Goal: Information Seeking & Learning: Learn about a topic

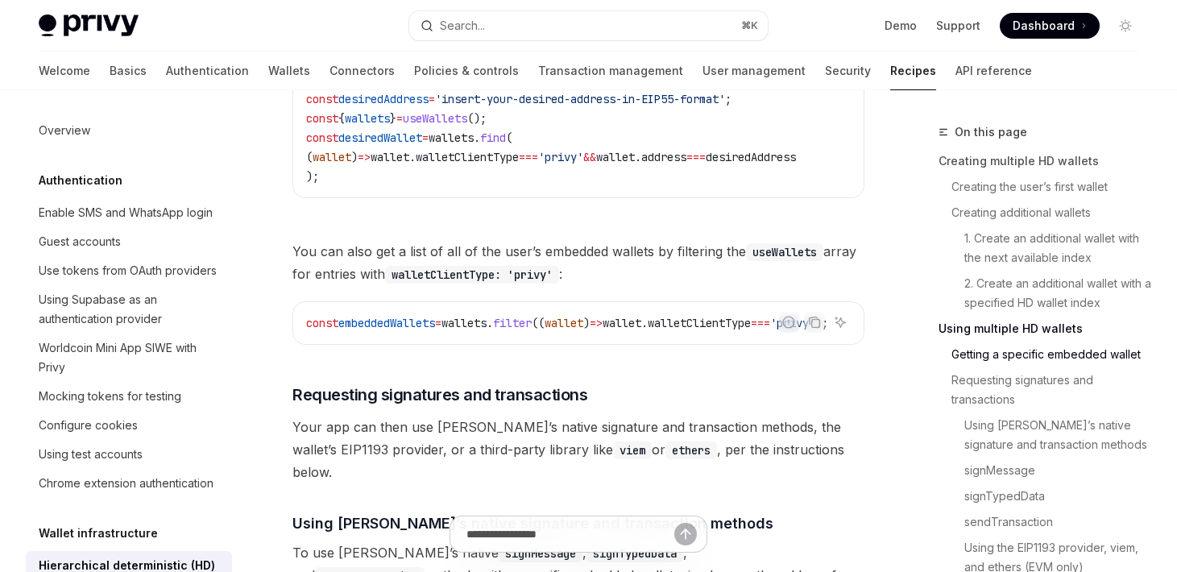
scroll to position [0, 63]
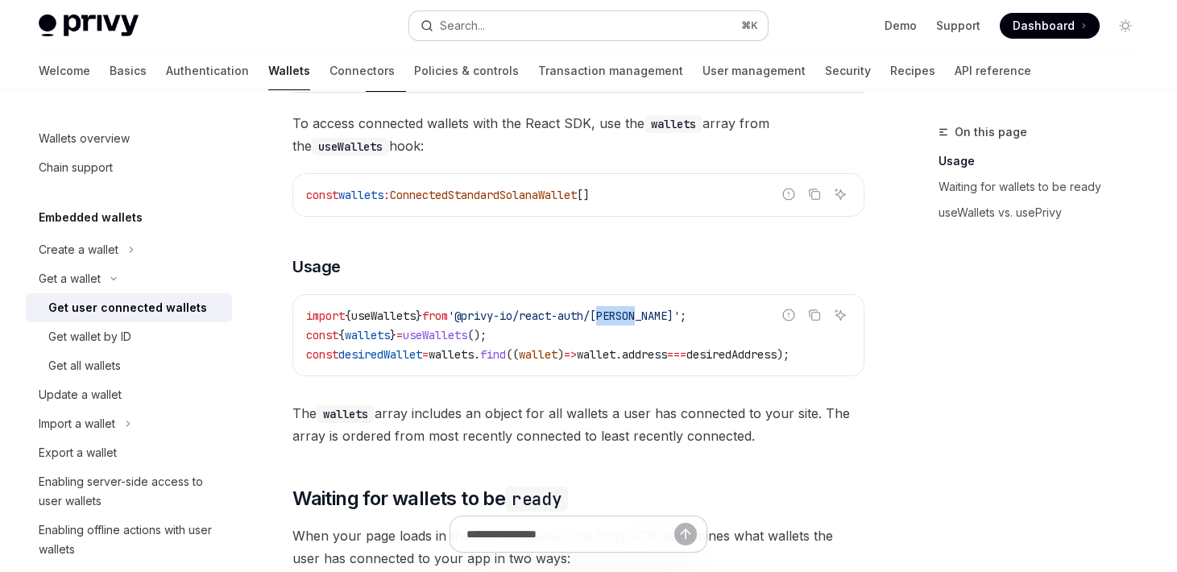
click at [551, 20] on button "Search... ⌘ K" at bounding box center [588, 25] width 358 height 29
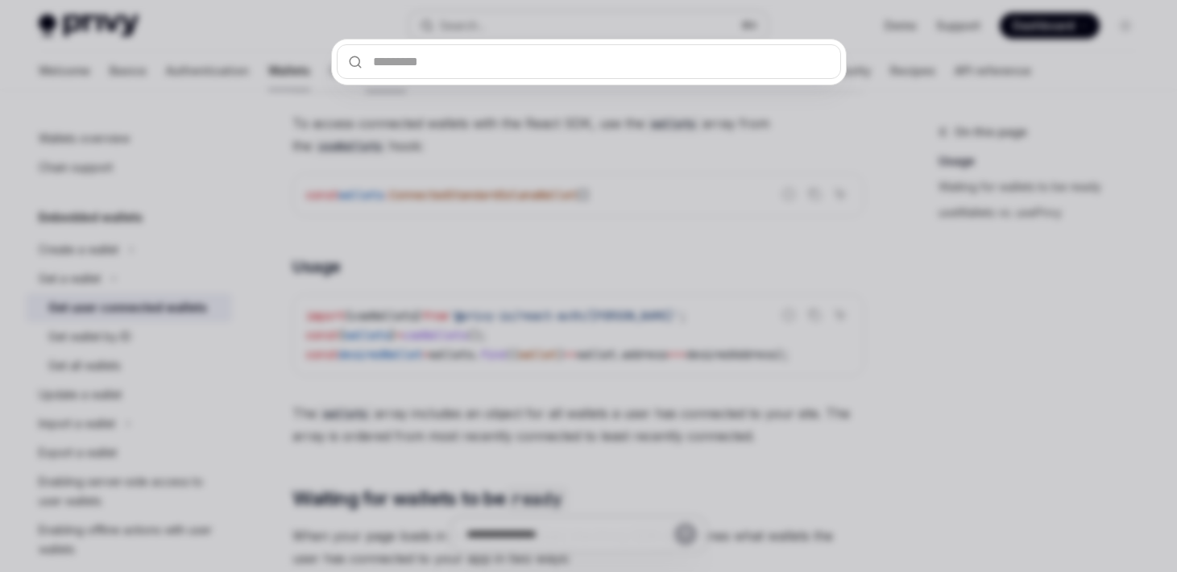
type input "**********"
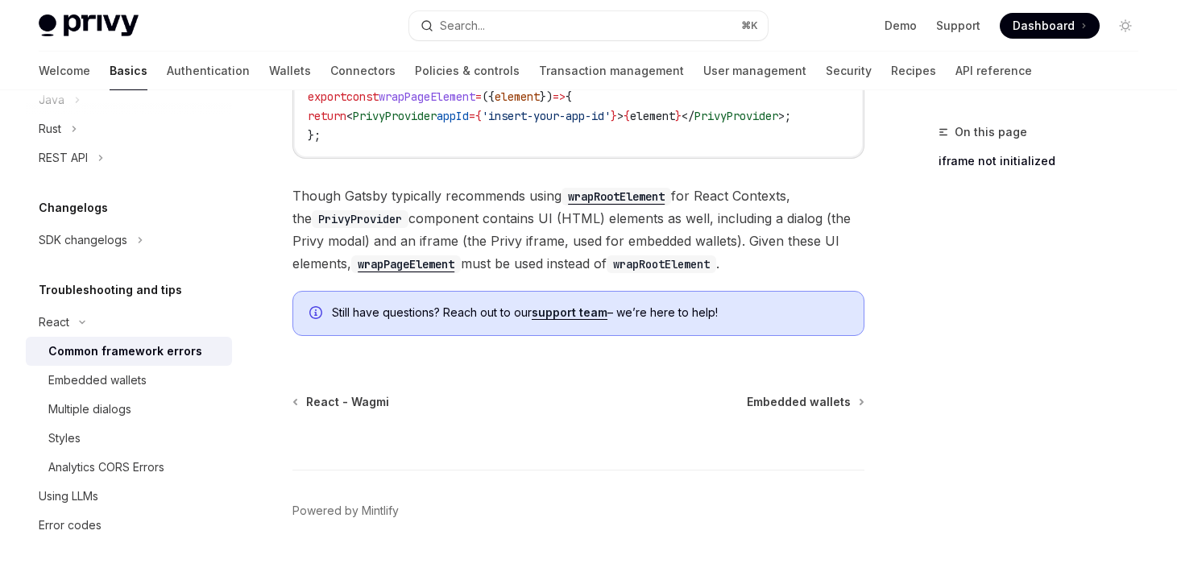
scroll to position [702, 0]
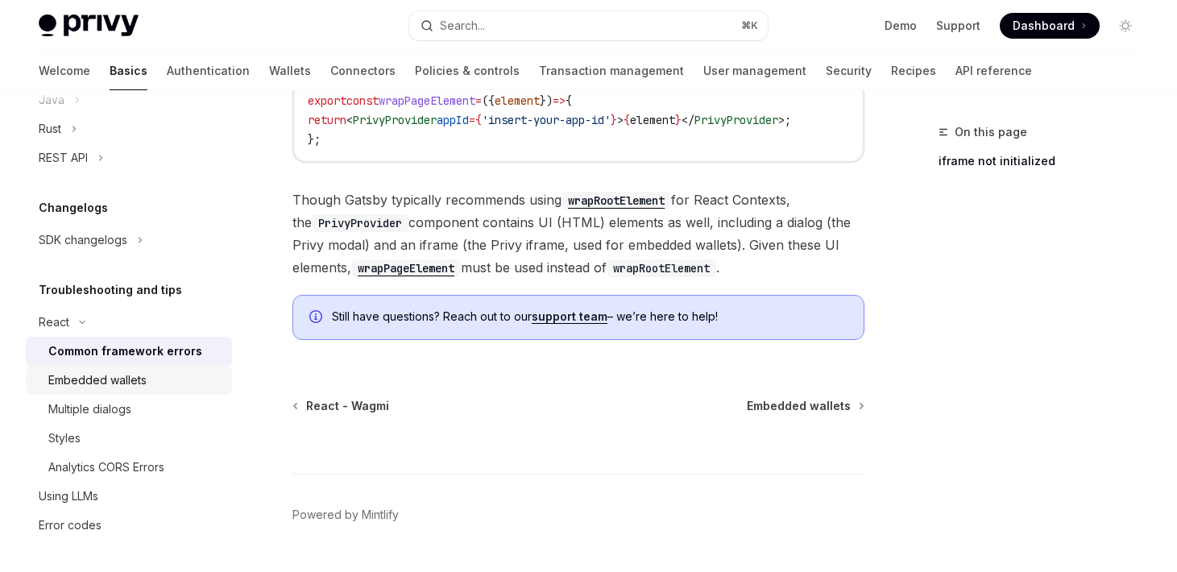
click at [123, 384] on div "Embedded wallets" at bounding box center [97, 380] width 98 height 19
type textarea "*"
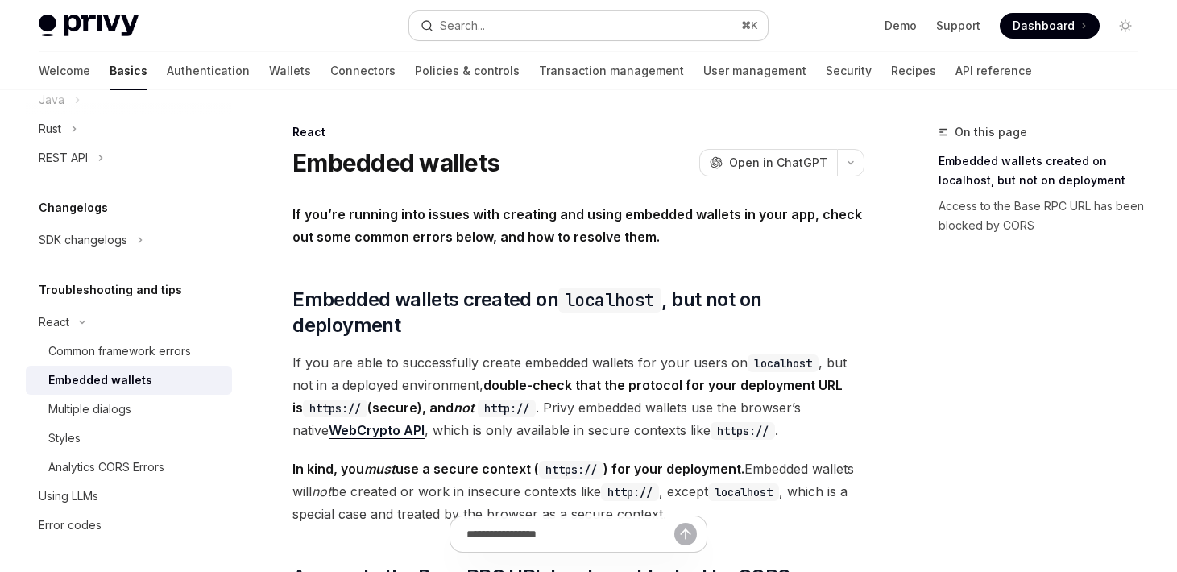
click at [470, 23] on div "Search..." at bounding box center [462, 25] width 45 height 19
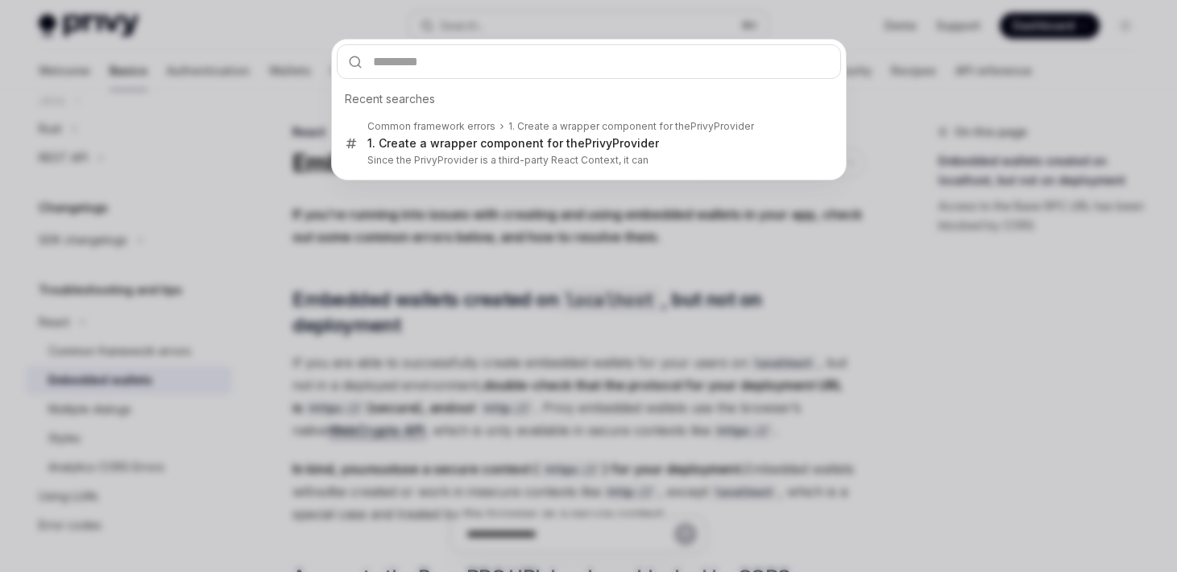
type input "**********"
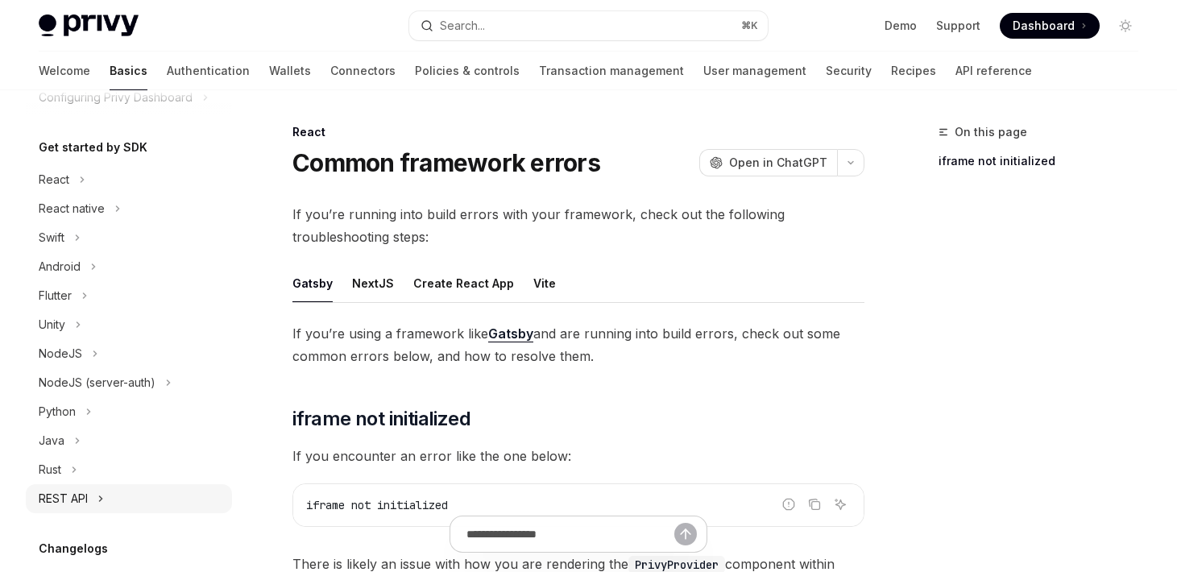
scroll to position [141, 0]
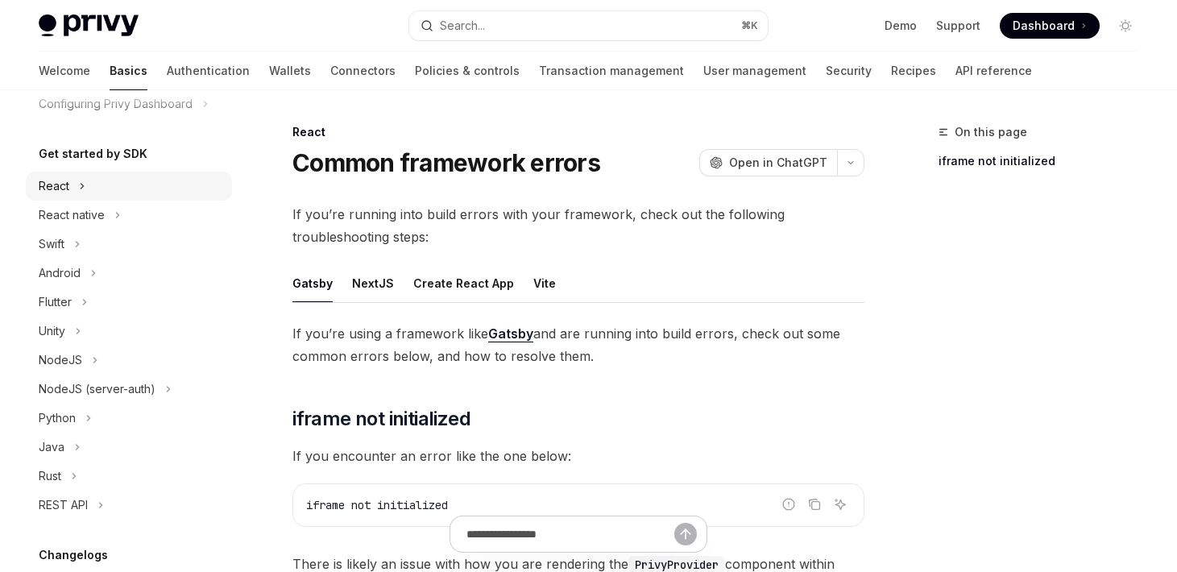
click at [53, 186] on div "React" at bounding box center [54, 185] width 31 height 19
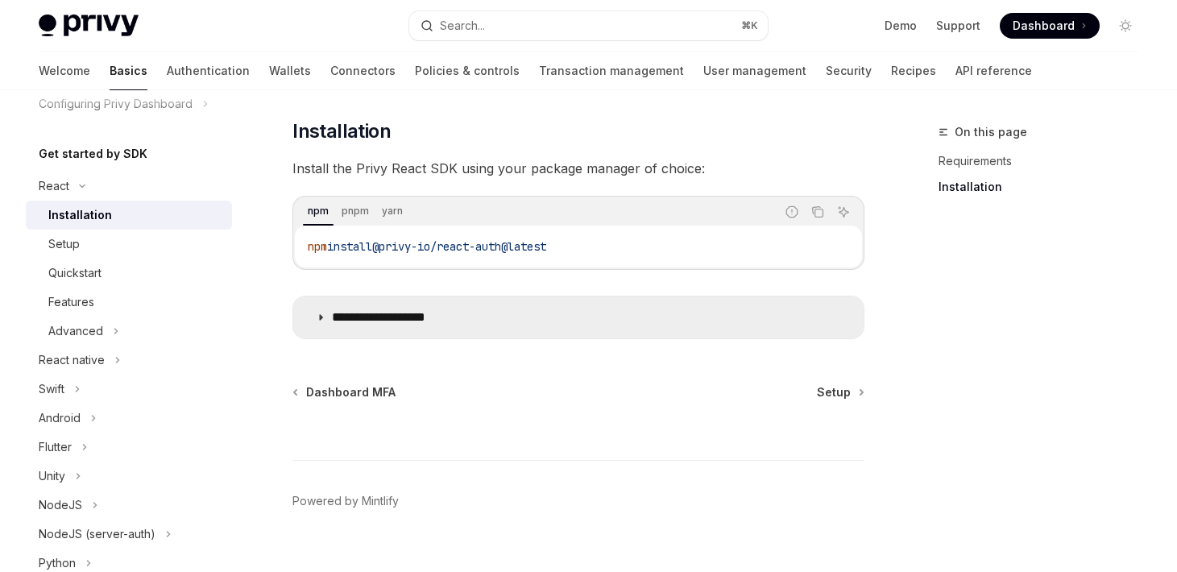
scroll to position [214, 0]
click at [319, 311] on summary "**********" at bounding box center [578, 317] width 570 height 42
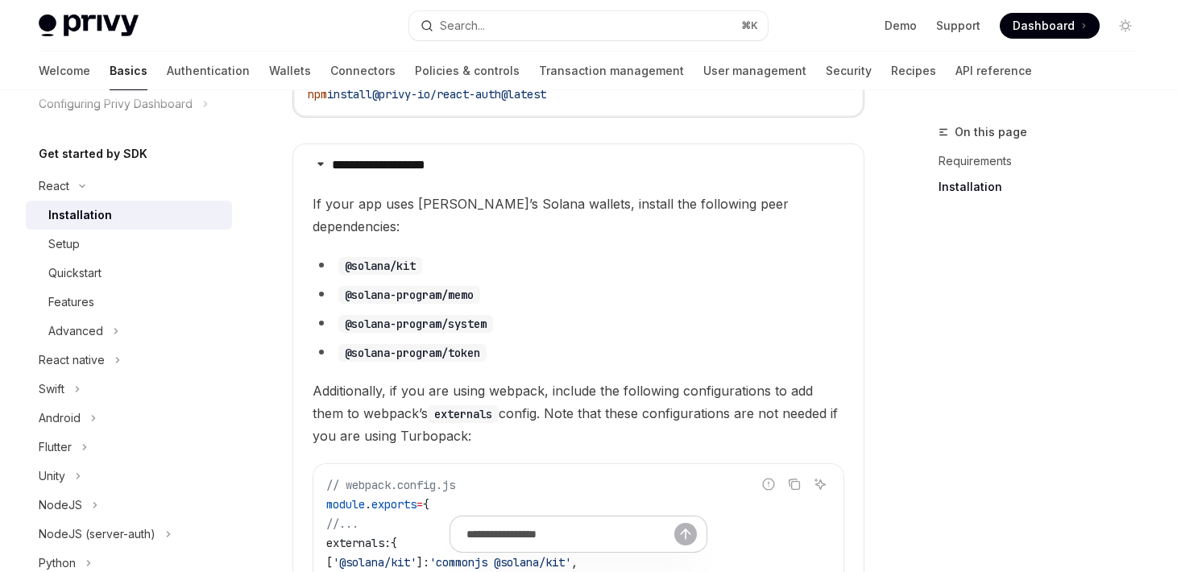
scroll to position [371, 0]
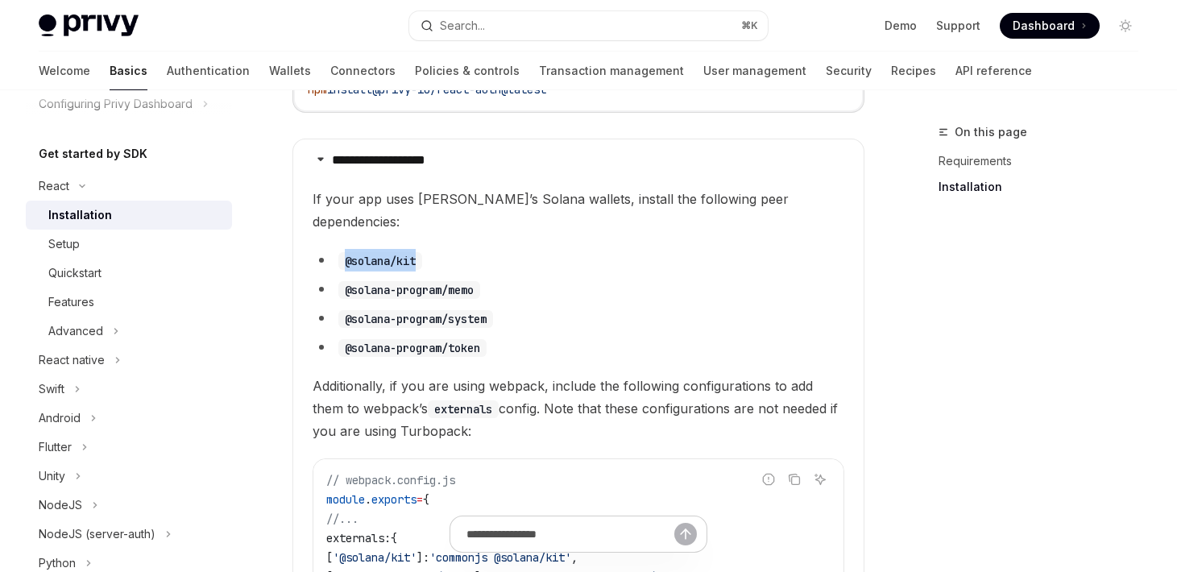
drag, startPoint x: 342, startPoint y: 238, endPoint x: 419, endPoint y: 243, distance: 77.5
click at [419, 252] on code "@solana/kit" at bounding box center [380, 261] width 84 height 18
copy code "@solana/kit"
drag, startPoint x: 479, startPoint y: 269, endPoint x: 342, endPoint y: 270, distance: 136.9
click at [342, 281] on code "@solana-program/memo" at bounding box center [409, 290] width 142 height 18
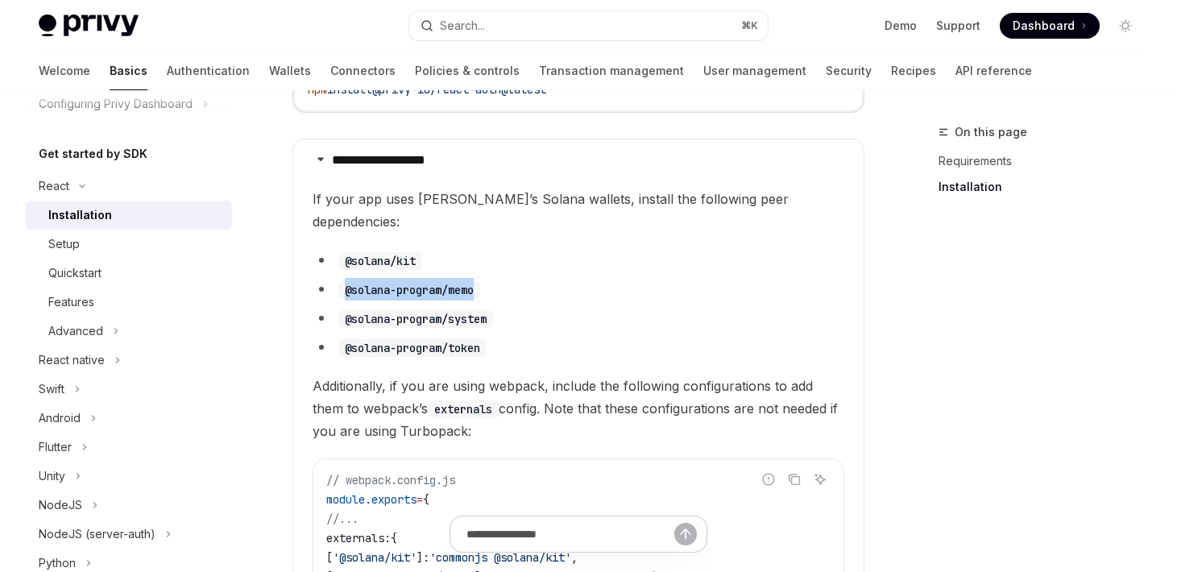
copy code "@solana-program/memo"
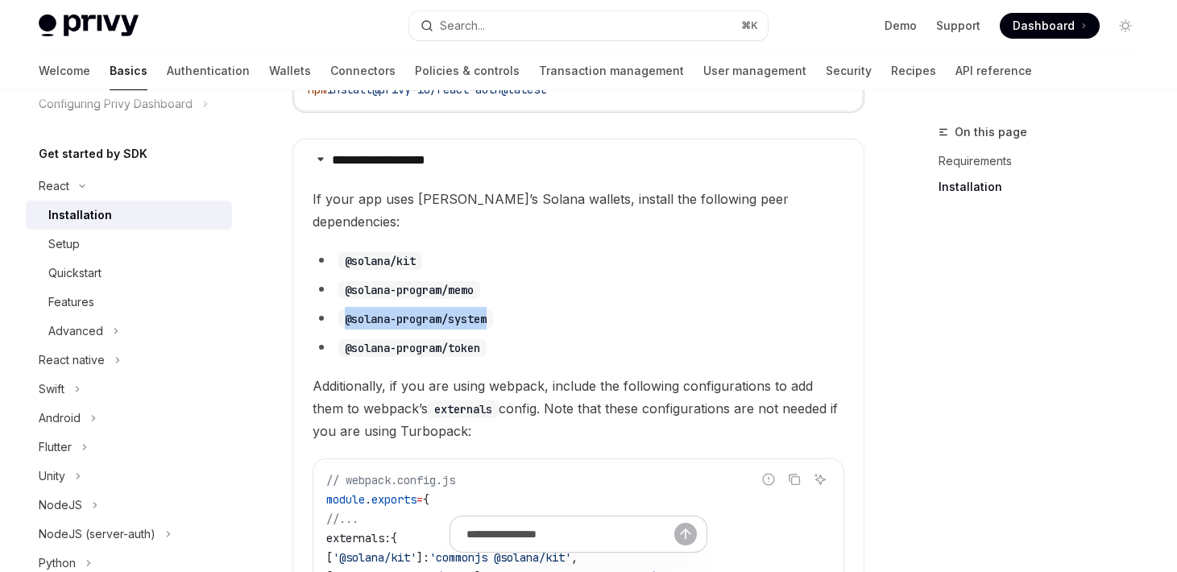
drag, startPoint x: 498, startPoint y: 297, endPoint x: 345, endPoint y: 301, distance: 153.1
click at [345, 310] on code "@solana-program/system" at bounding box center [415, 319] width 155 height 18
copy code "@solana-program/system"
drag, startPoint x: 485, startPoint y: 322, endPoint x: 346, endPoint y: 326, distance: 138.6
click at [346, 339] on code "@solana-program/token" at bounding box center [412, 348] width 148 height 18
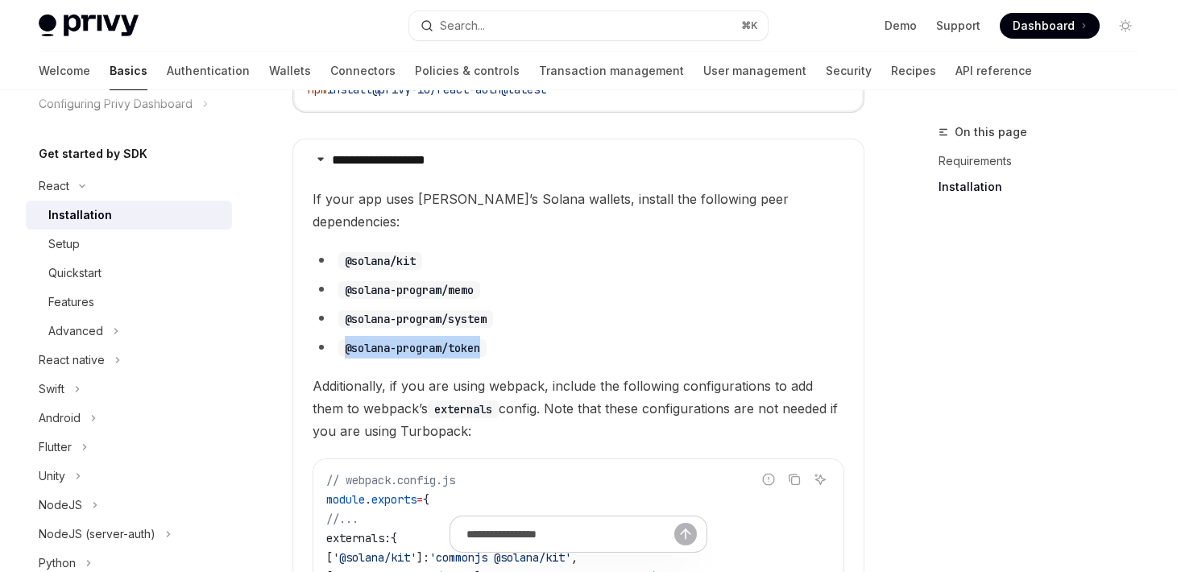
copy code "@solana-program/token"
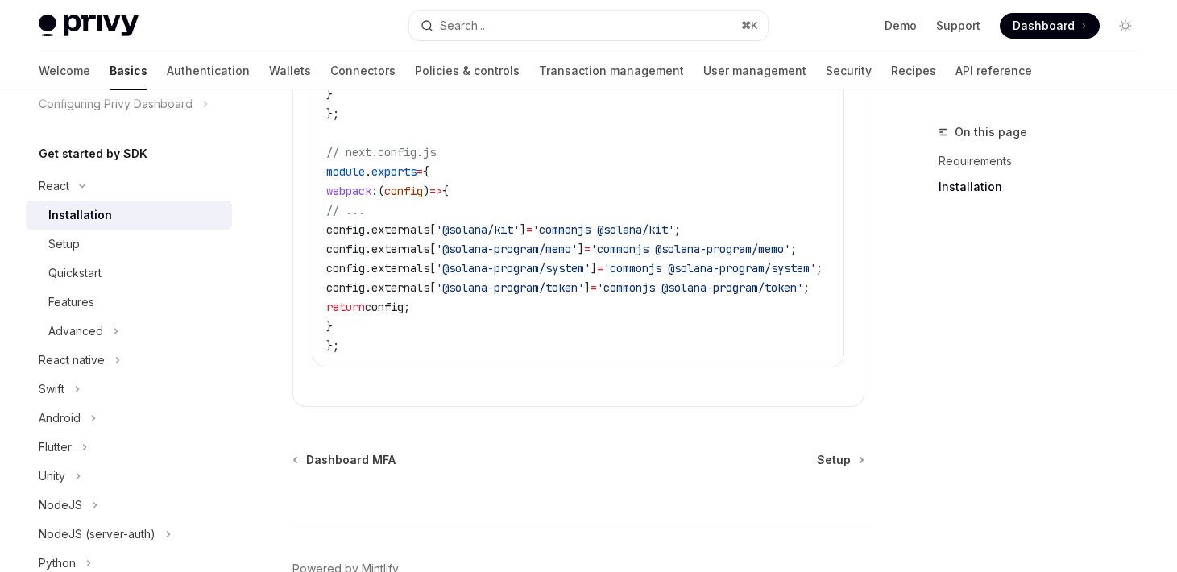
scroll to position [916, 0]
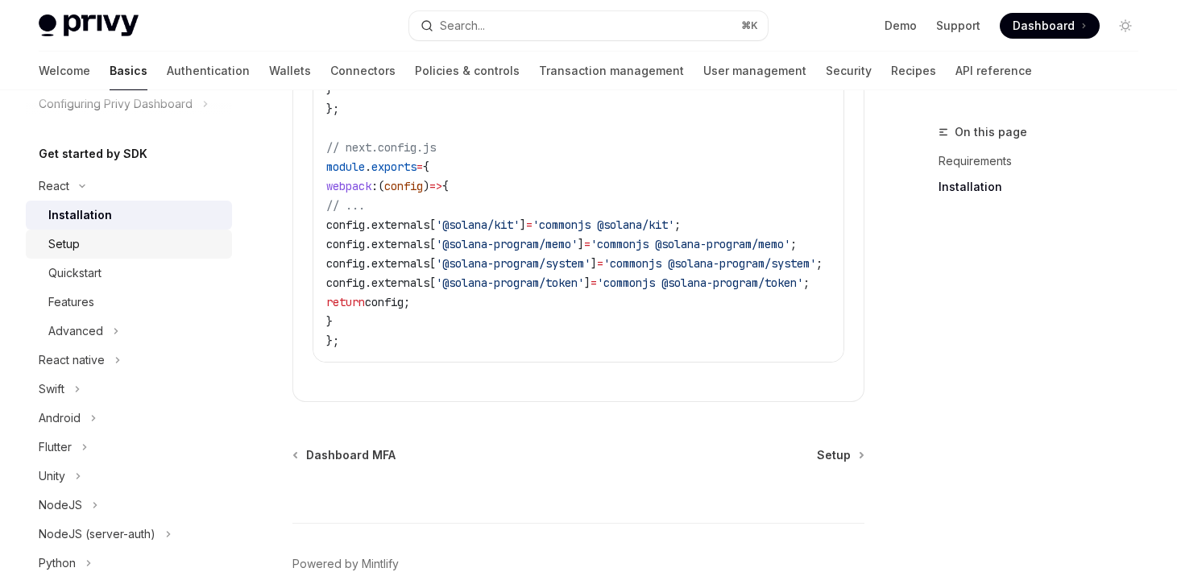
click at [64, 246] on div "Setup" at bounding box center [63, 243] width 31 height 19
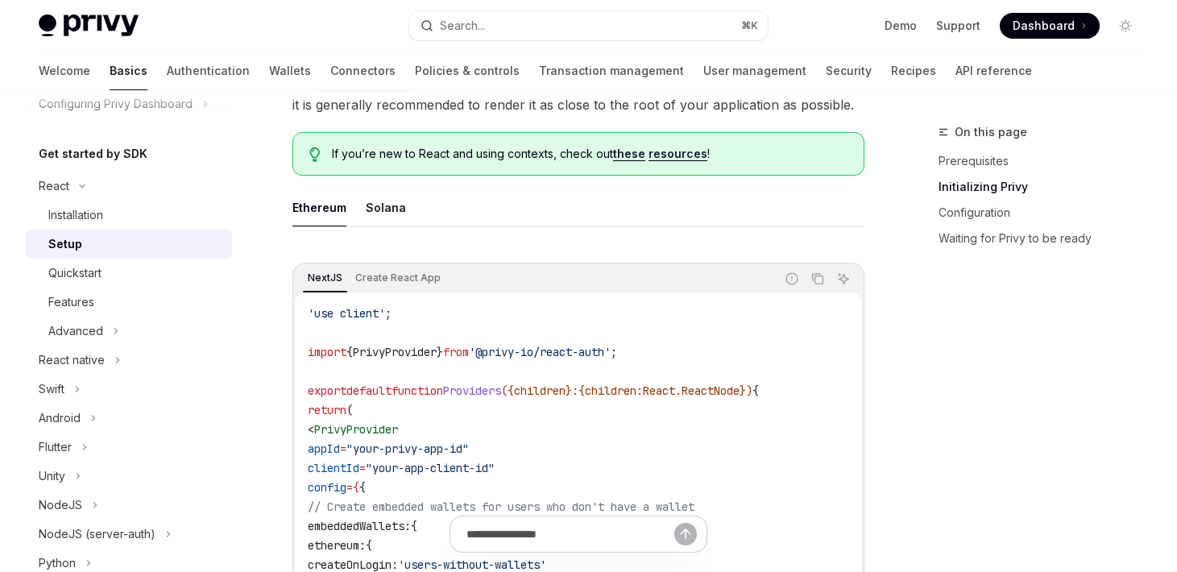
scroll to position [392, 0]
click at [388, 209] on div "Solana" at bounding box center [386, 207] width 40 height 38
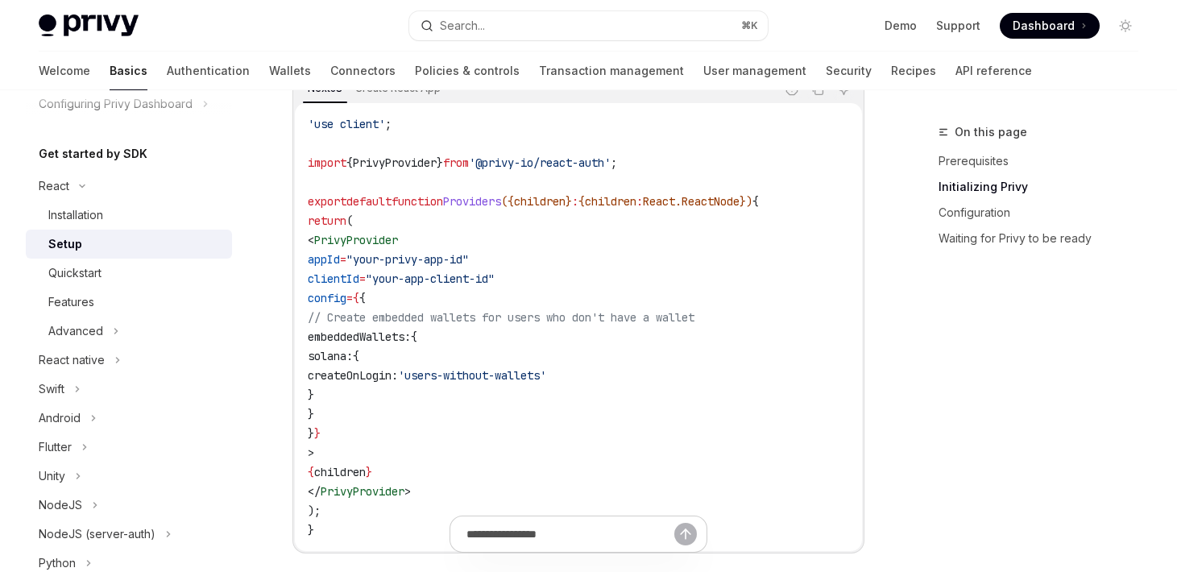
scroll to position [586, 0]
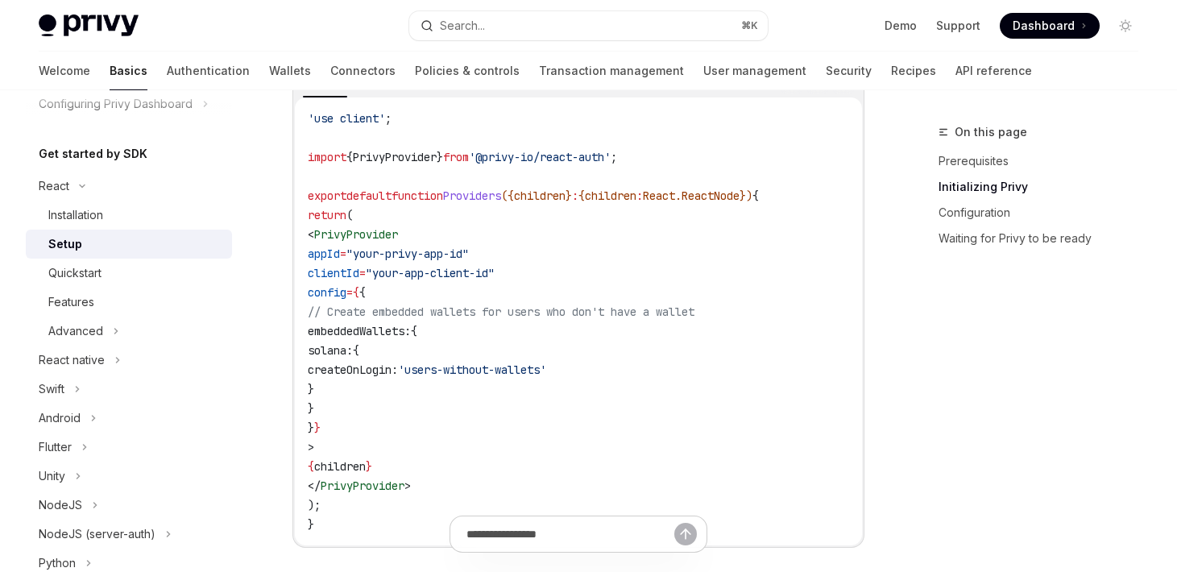
drag, startPoint x: 404, startPoint y: 387, endPoint x: 377, endPoint y: 353, distance: 43.5
click at [377, 353] on code "'use client' ; import { PrivyProvider } from '@privy-io/react-auth' ; export de…" at bounding box center [578, 321] width 541 height 425
copy code "solana: { createOnLogin: 'users-without-wallets' }"
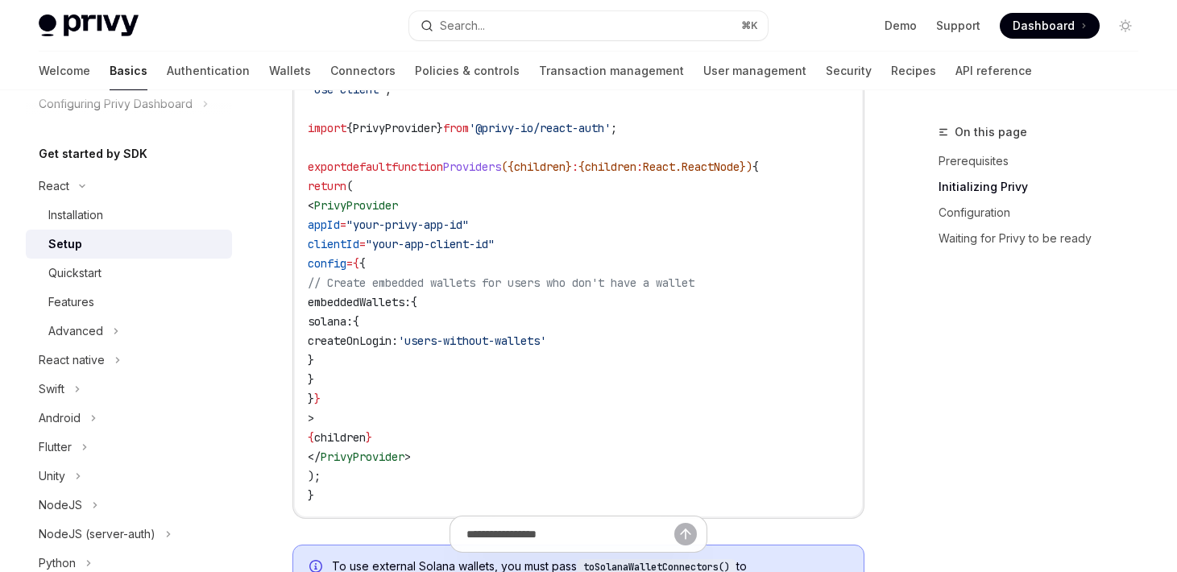
scroll to position [611, 0]
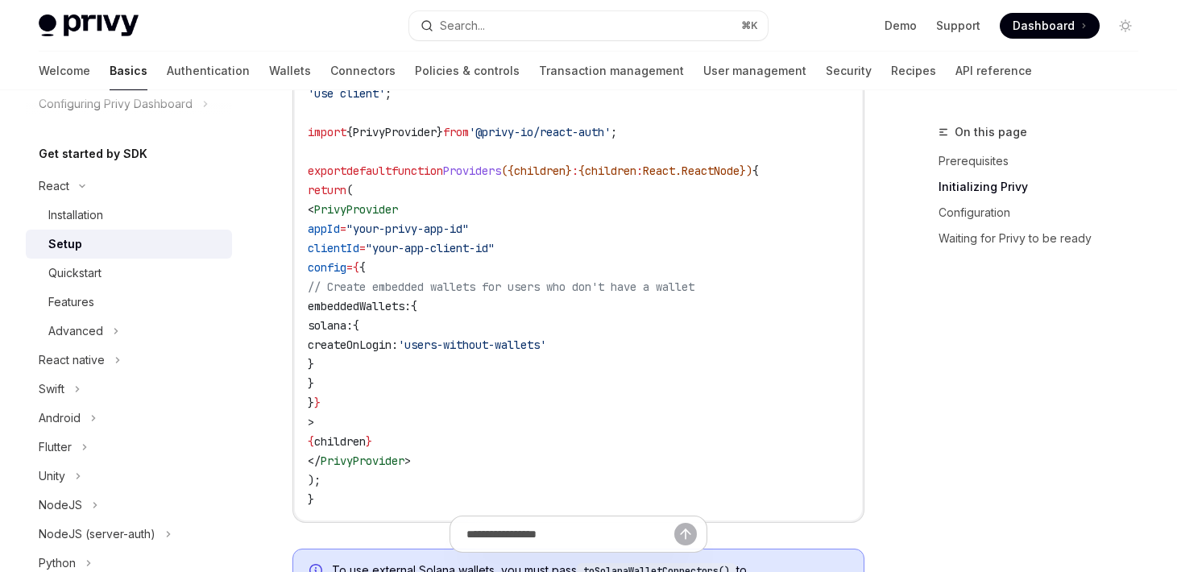
click at [359, 249] on span "clientId" at bounding box center [334, 248] width 52 height 14
copy span "clientId"
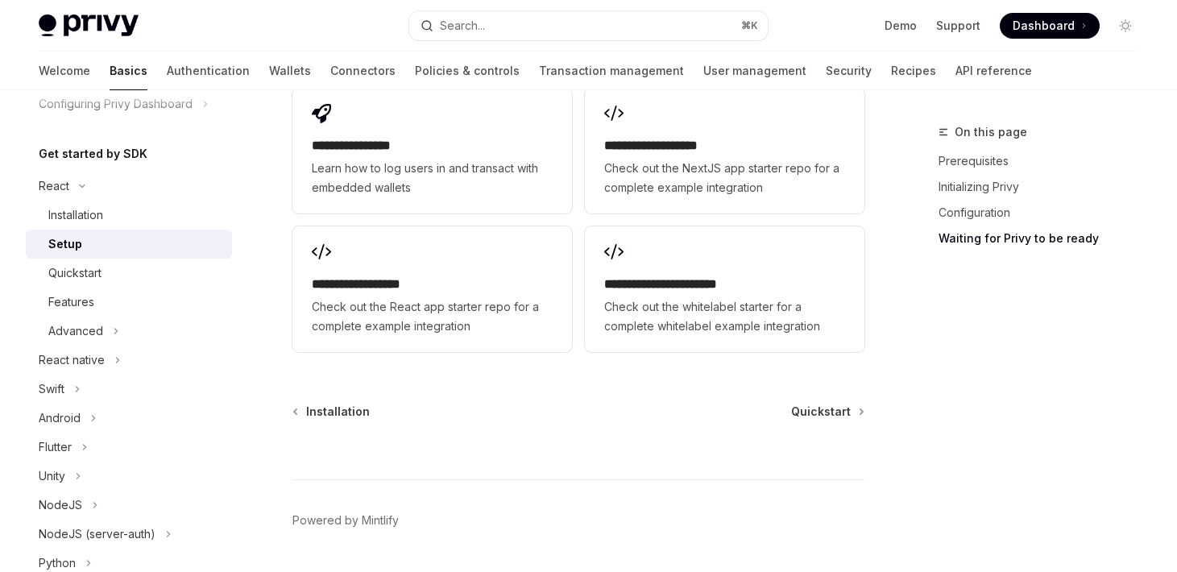
scroll to position [2276, 0]
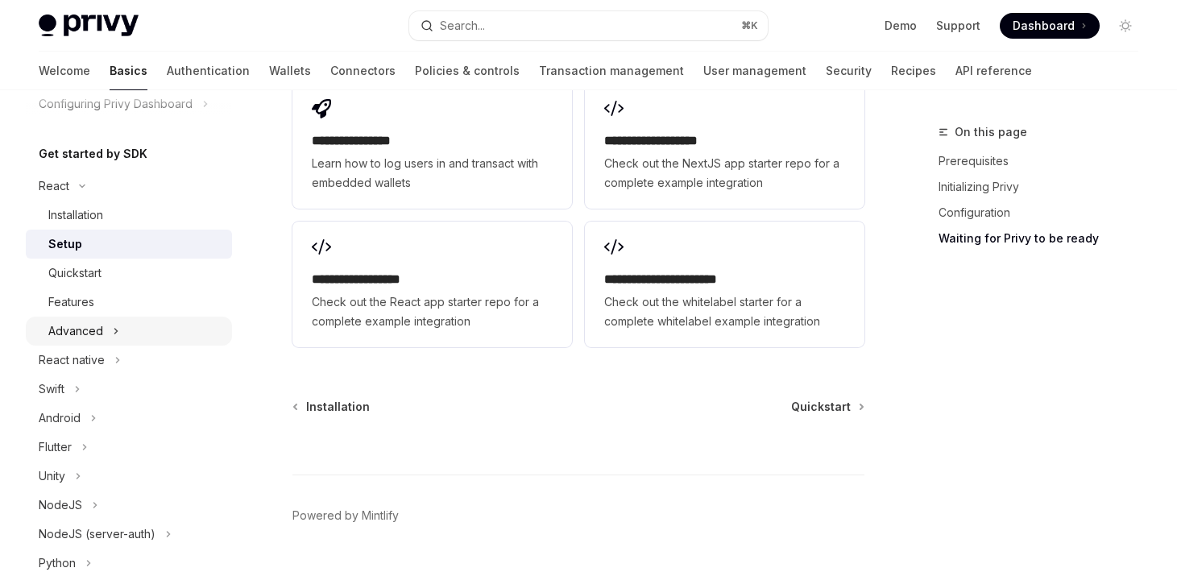
click at [95, 329] on div "Advanced" at bounding box center [75, 330] width 55 height 19
type textarea "*"
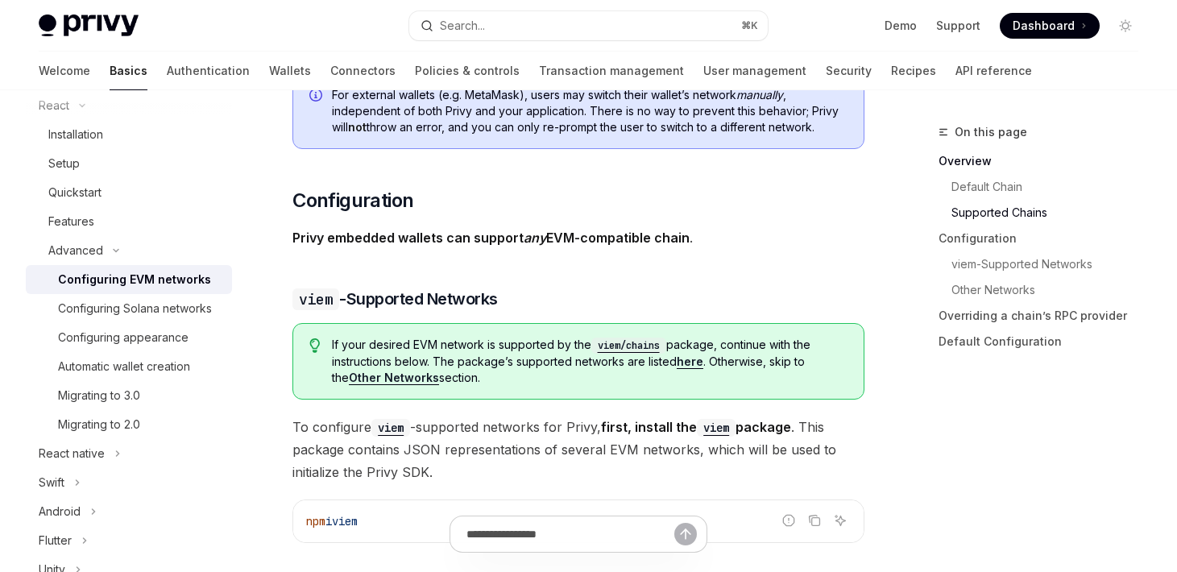
scroll to position [1438, 0]
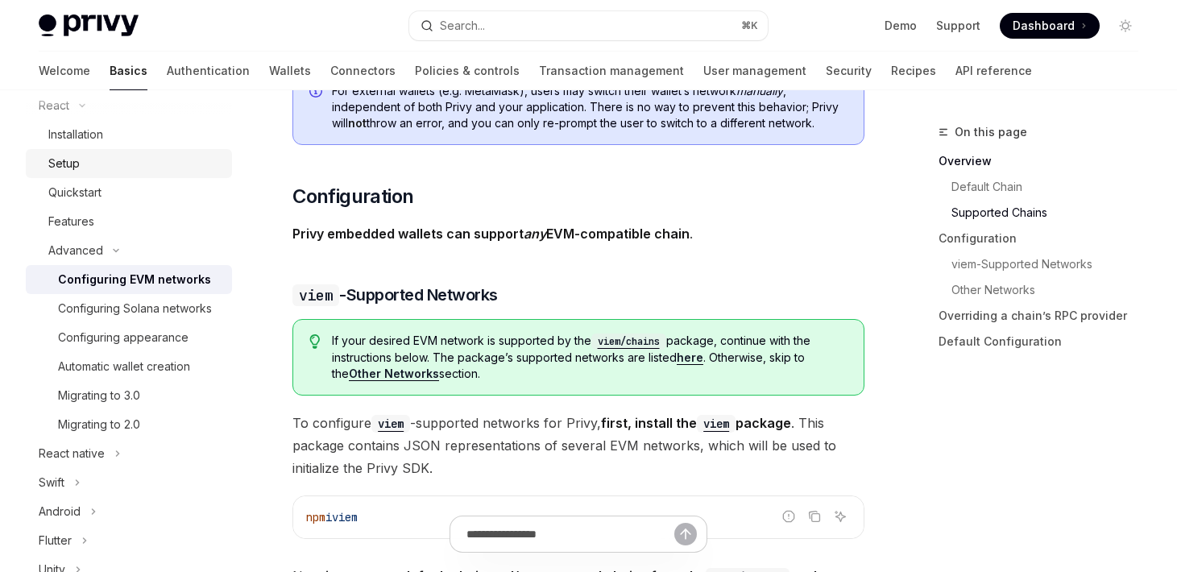
click at [64, 166] on div "Setup" at bounding box center [63, 163] width 31 height 19
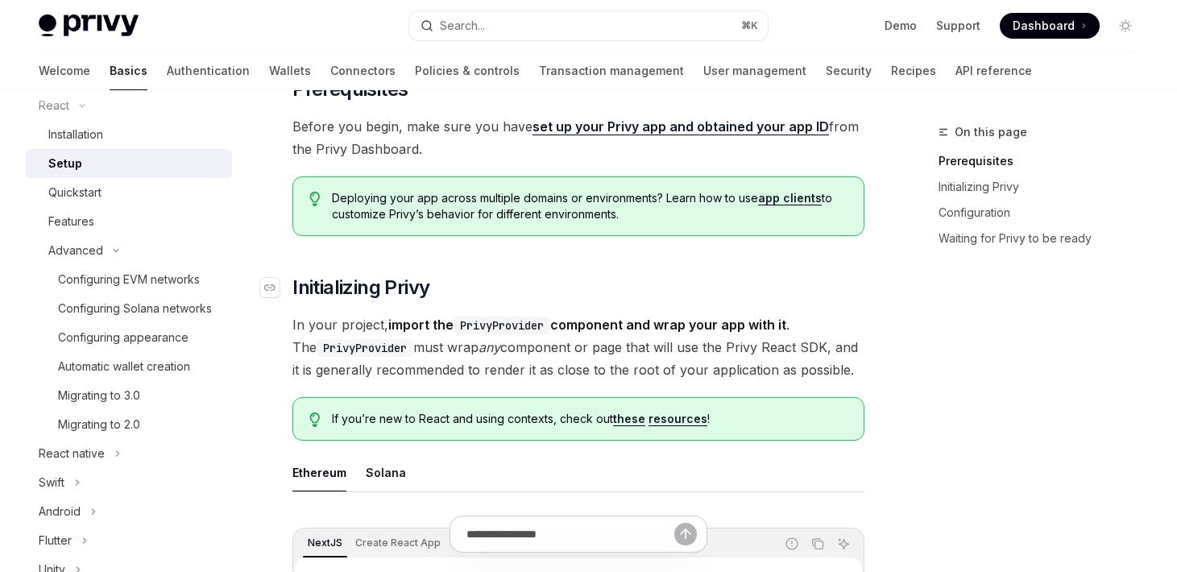
scroll to position [194, 0]
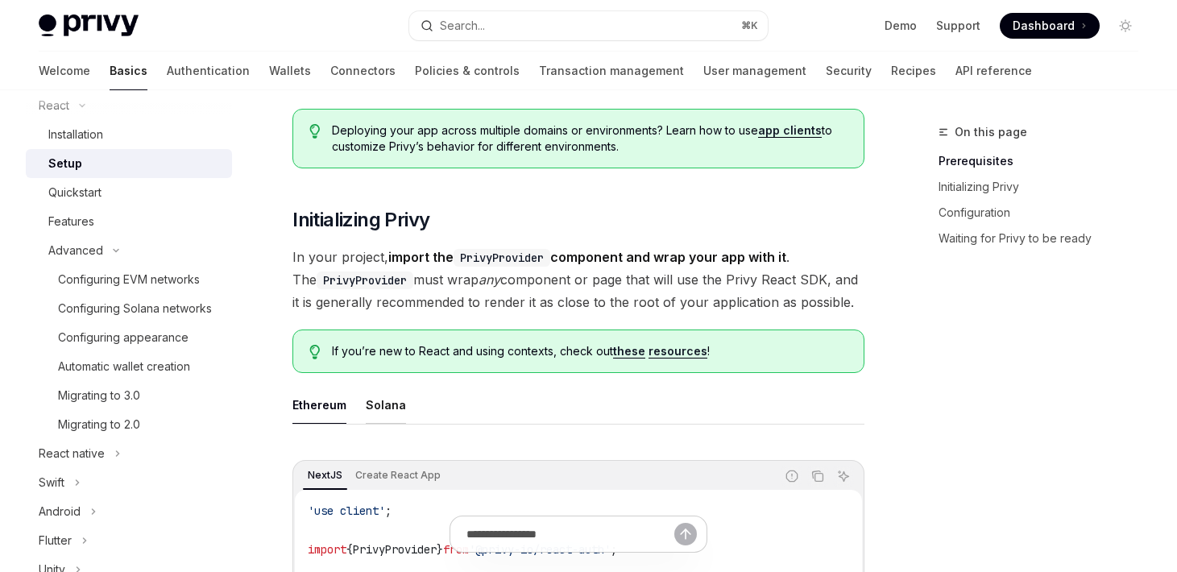
click at [387, 406] on div "Solana" at bounding box center [386, 405] width 40 height 38
type textarea "*"
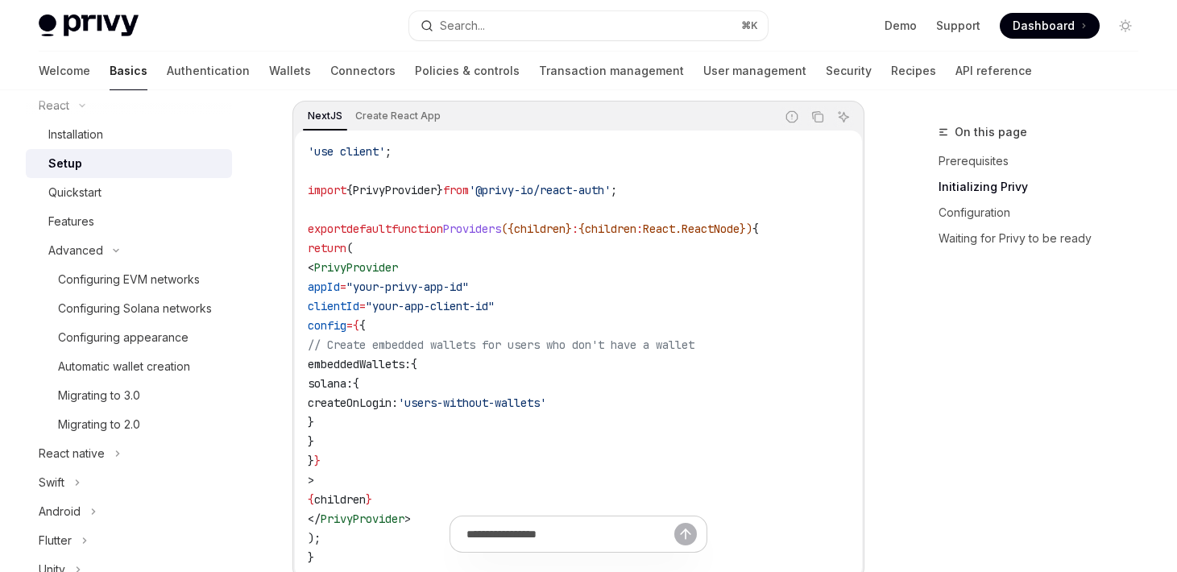
scroll to position [567, 0]
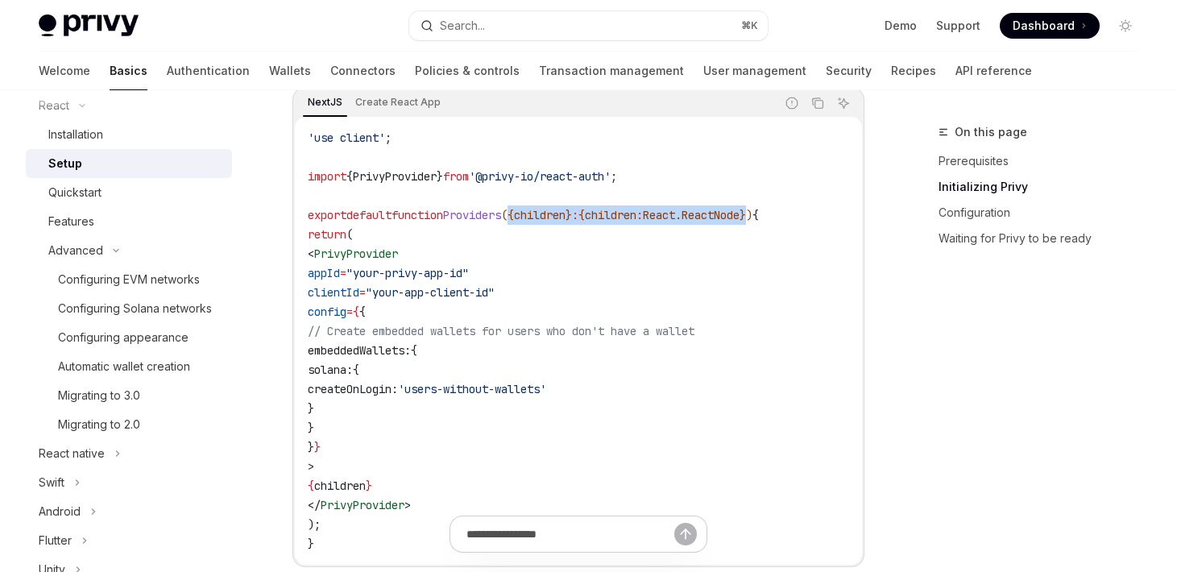
drag, startPoint x: 539, startPoint y: 216, endPoint x: 800, endPoint y: 215, distance: 261.0
click at [759, 215] on span "export default function Providers ({ children } : { children : React . ReactNod…" at bounding box center [533, 215] width 451 height 14
copy span "{ children } : { children : React . ReactNode }"
click at [477, 261] on code "'use client' ; import { PrivyProvider } from '@privy-io/react-auth' ; export de…" at bounding box center [578, 340] width 541 height 425
click at [398, 255] on span "PrivyProvider" at bounding box center [356, 253] width 84 height 14
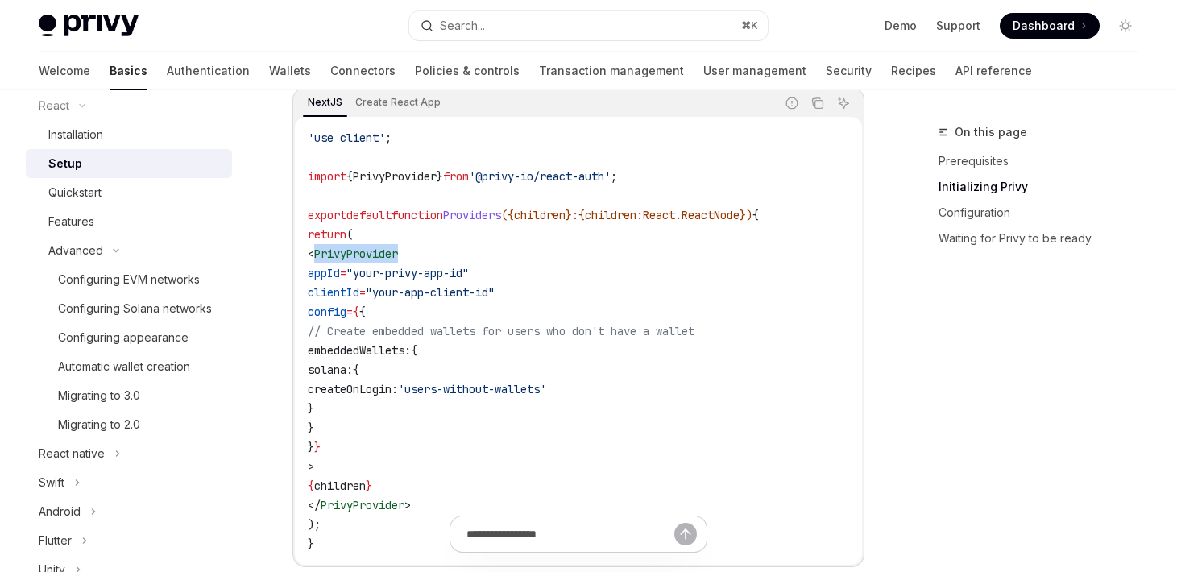
click at [398, 255] on span "PrivyProvider" at bounding box center [356, 253] width 84 height 14
copy span "PrivyProvider"
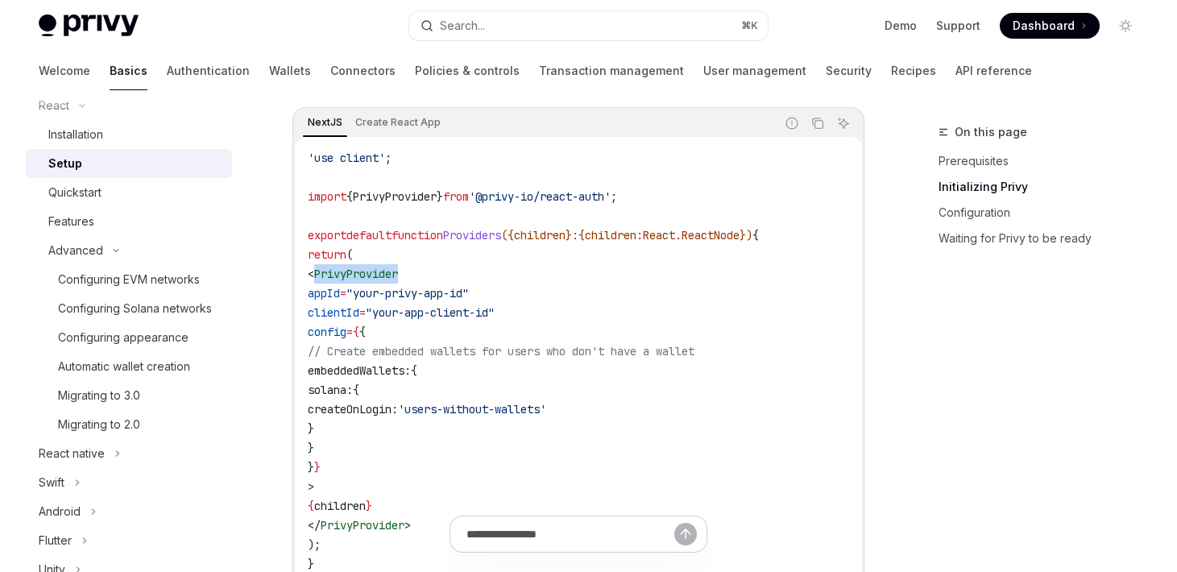
scroll to position [545, 0]
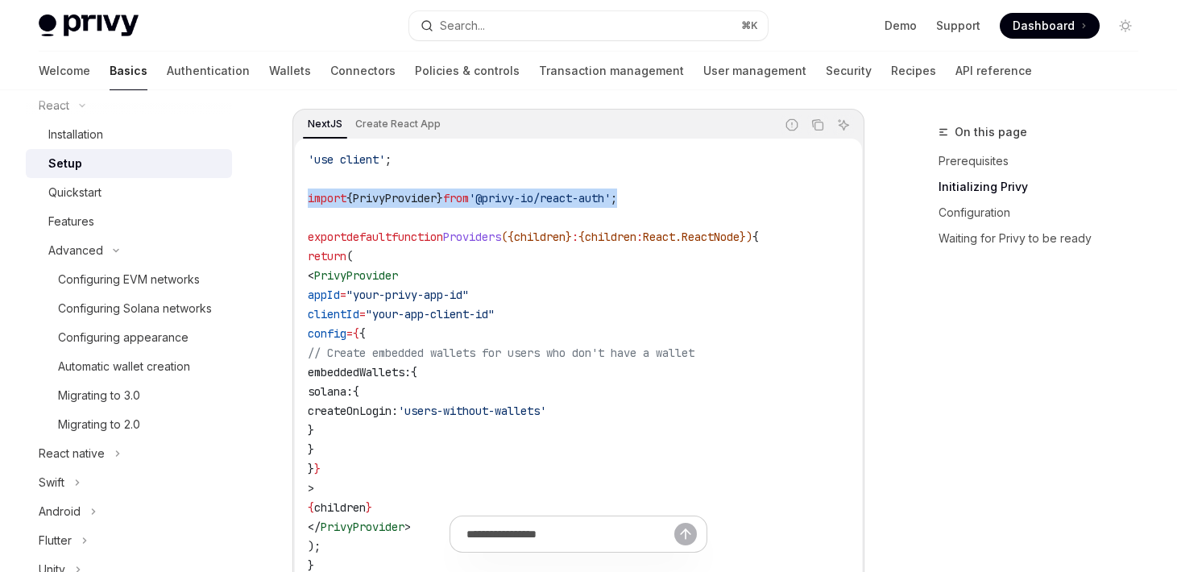
drag, startPoint x: 658, startPoint y: 205, endPoint x: 292, endPoint y: 194, distance: 366.7
copy span "import { PrivyProvider } from '@privy-io/react-auth' ;"
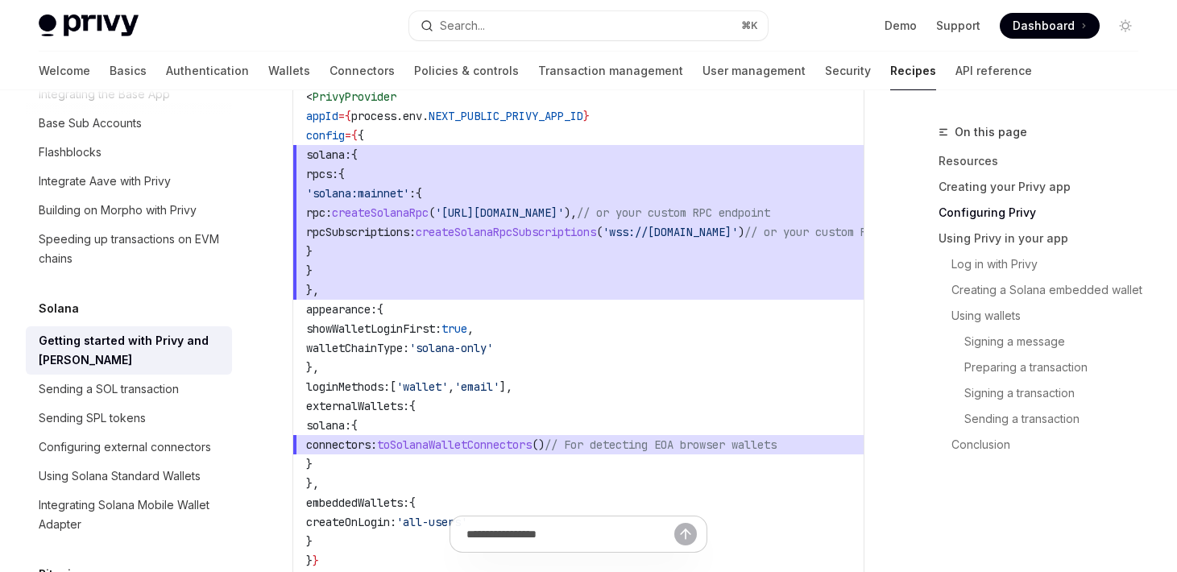
scroll to position [1059, 0]
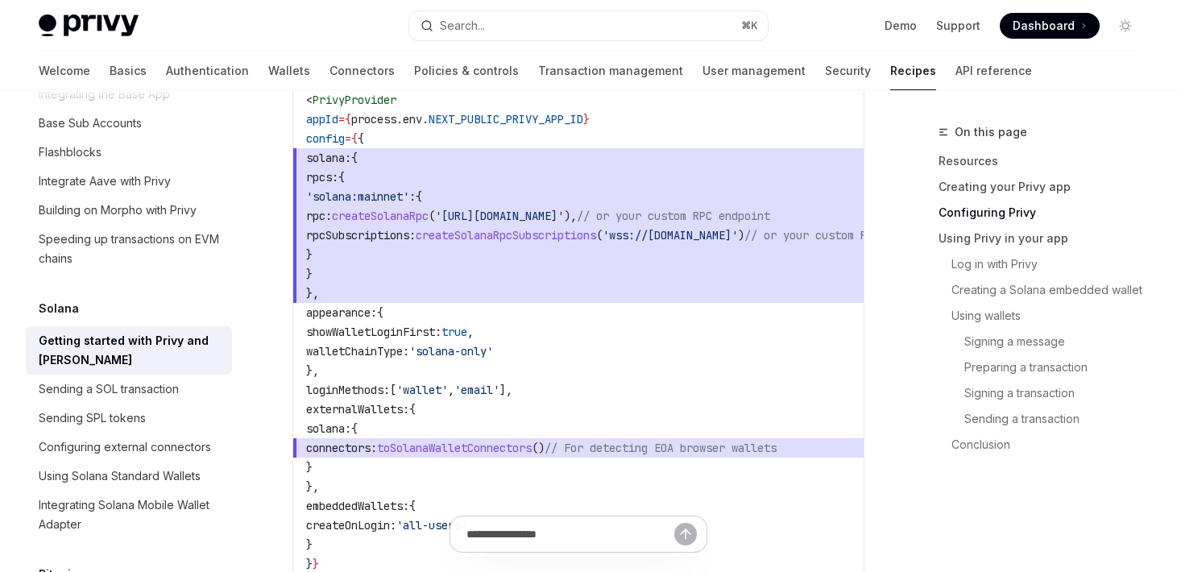
drag, startPoint x: 379, startPoint y: 288, endPoint x: 360, endPoint y: 154, distance: 135.9
click at [360, 154] on code "// components/providers.tsx 'use client' ; import { PrivyProvider } from '@priv…" at bounding box center [641, 283] width 670 height 773
copy code "solana: { rpcs: { 'solana:mainnet' : { rpc: createSolanaRpc ( 'https://api.main…"
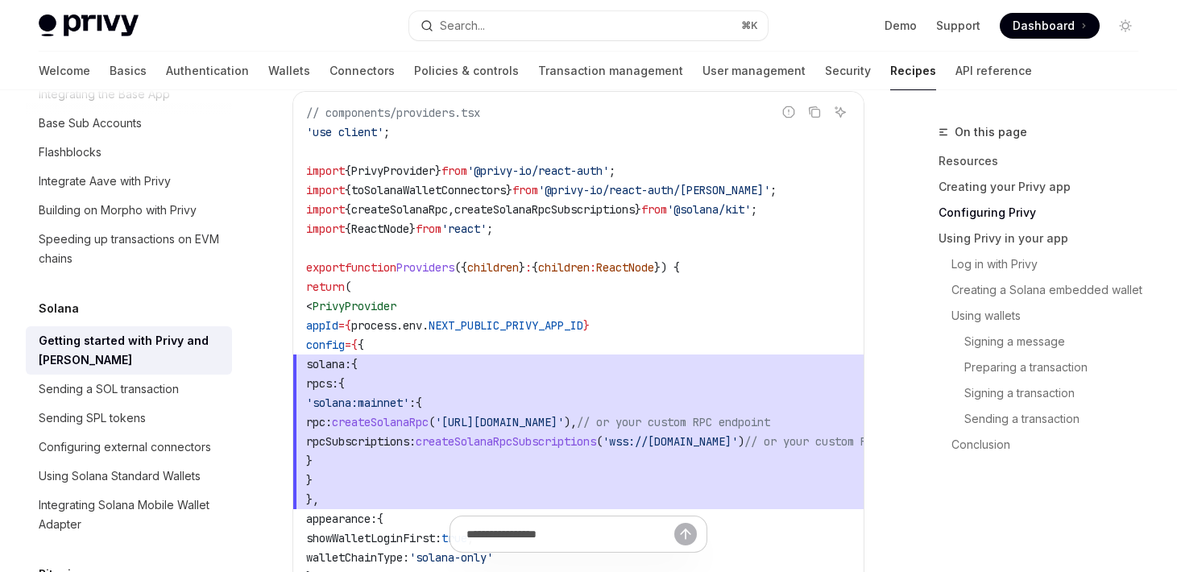
scroll to position [851, 0]
click at [764, 199] on code "// components/providers.tsx 'use client' ; import { PrivyProvider } from '@priv…" at bounding box center [641, 491] width 670 height 773
drag, startPoint x: 777, startPoint y: 192, endPoint x: 441, endPoint y: 201, distance: 335.2
click at [441, 201] on code "// components/providers.tsx 'use client' ; import { PrivyProvider } from '@priv…" at bounding box center [641, 491] width 670 height 773
click at [806, 184] on code "// components/providers.tsx 'use client' ; import { PrivyProvider } from '@priv…" at bounding box center [641, 491] width 670 height 773
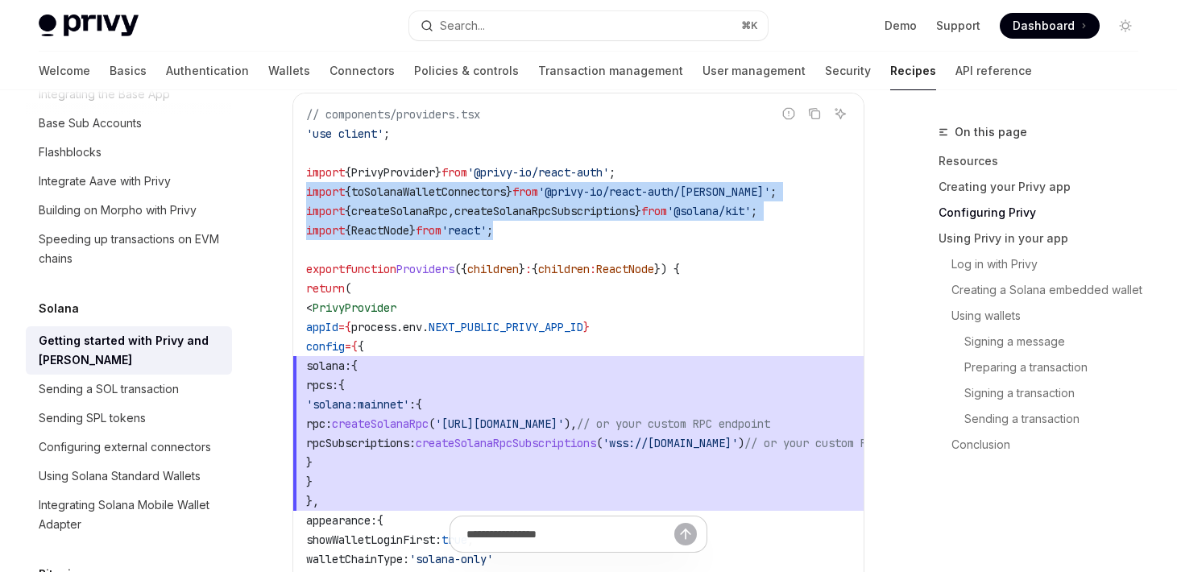
drag, startPoint x: 308, startPoint y: 194, endPoint x: 550, endPoint y: 236, distance: 246.0
click at [550, 236] on code "// components/providers.tsx 'use client' ; import { PrivyProvider } from '@priv…" at bounding box center [641, 491] width 670 height 773
copy code "import { toSolanaWalletConnectors } from '@privy-io/react-auth/solana' ; import…"
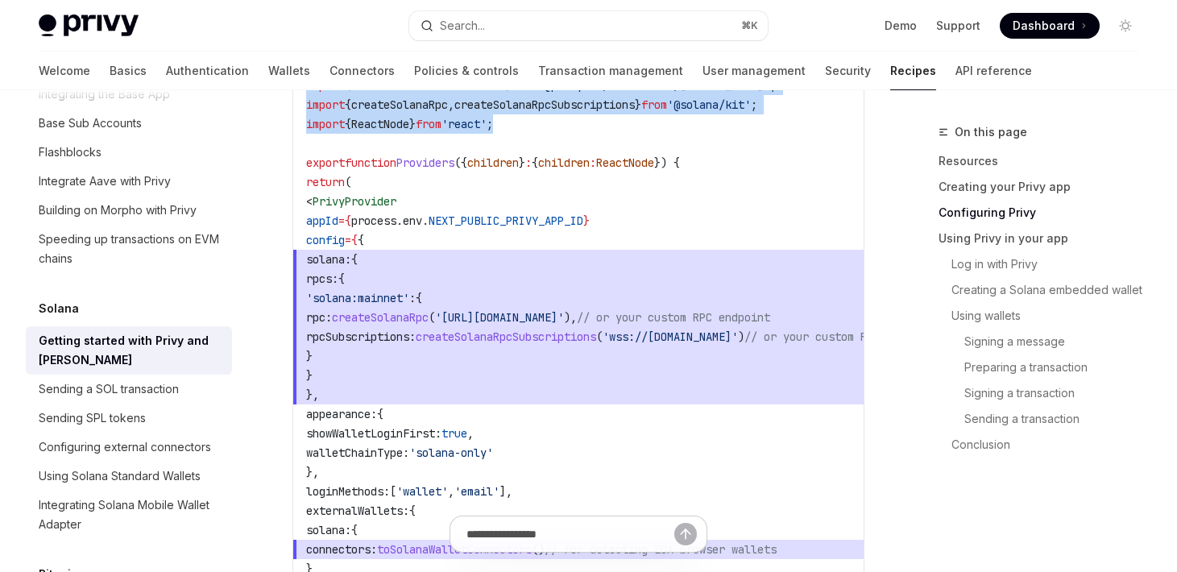
scroll to position [963, 0]
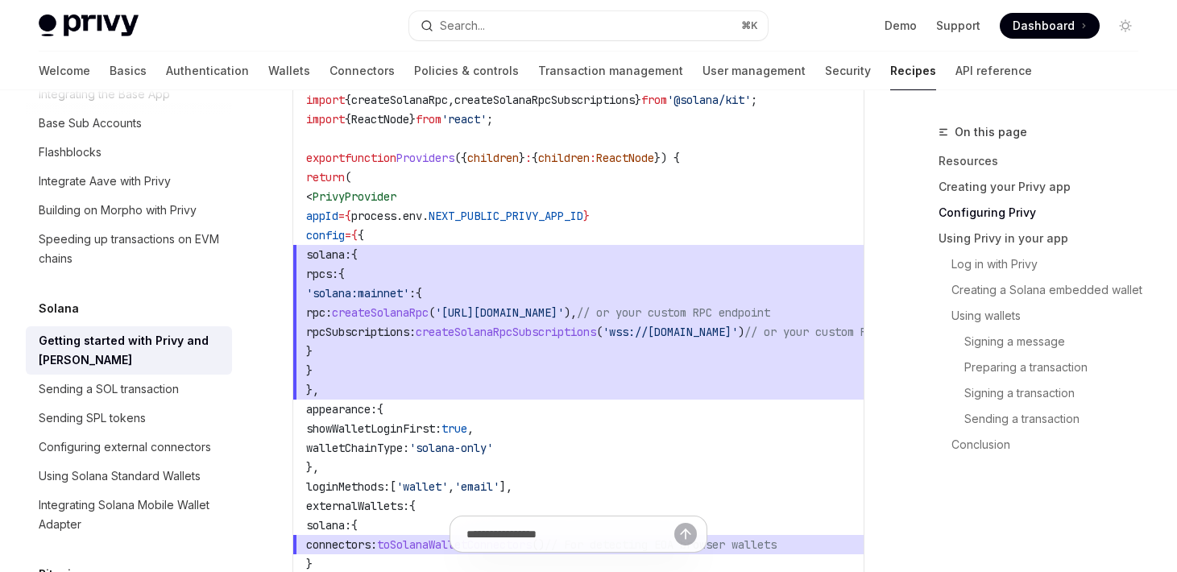
click at [375, 396] on span "}," at bounding box center [641, 389] width 670 height 19
drag, startPoint x: 383, startPoint y: 394, endPoint x: 362, endPoint y: 255, distance: 140.9
click at [362, 255] on code "// components/providers.tsx 'use client' ; import { PrivyProvider } from '@priv…" at bounding box center [641, 380] width 670 height 773
copy code "solana: { rpcs: { 'solana:mainnet' : { rpc: createSolanaRpc ( 'https://api.main…"
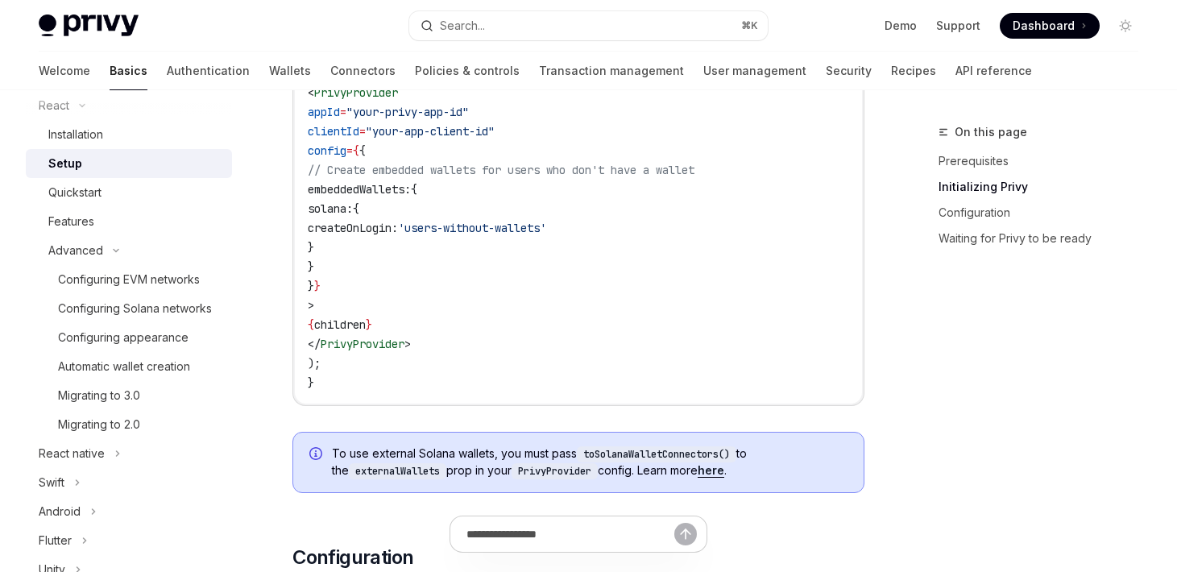
scroll to position [734, 0]
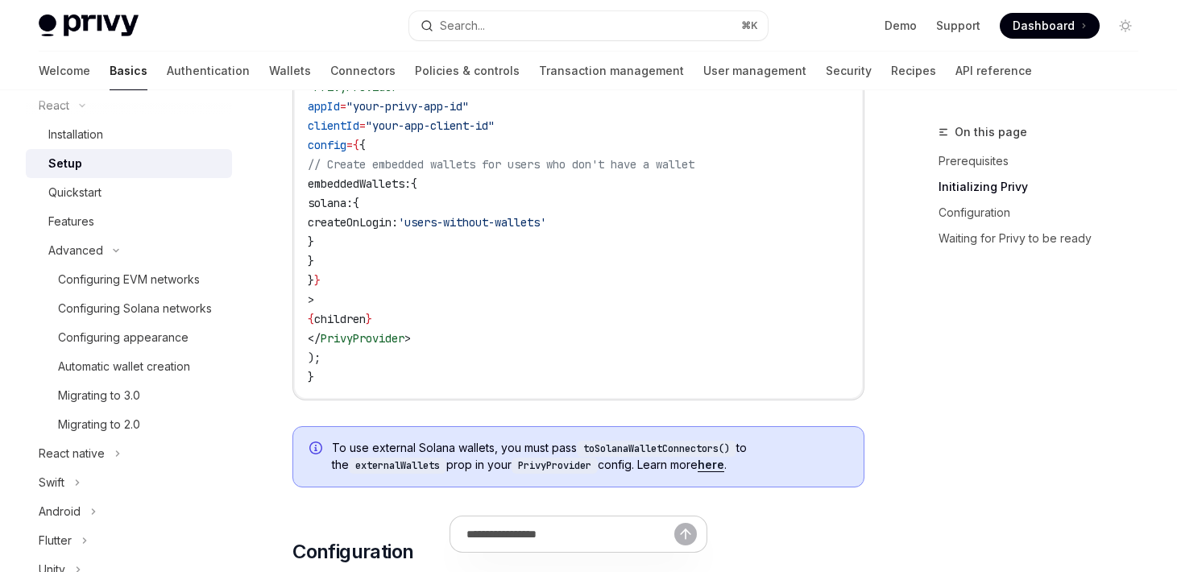
click at [398, 222] on span "createOnLogin:" at bounding box center [353, 222] width 90 height 14
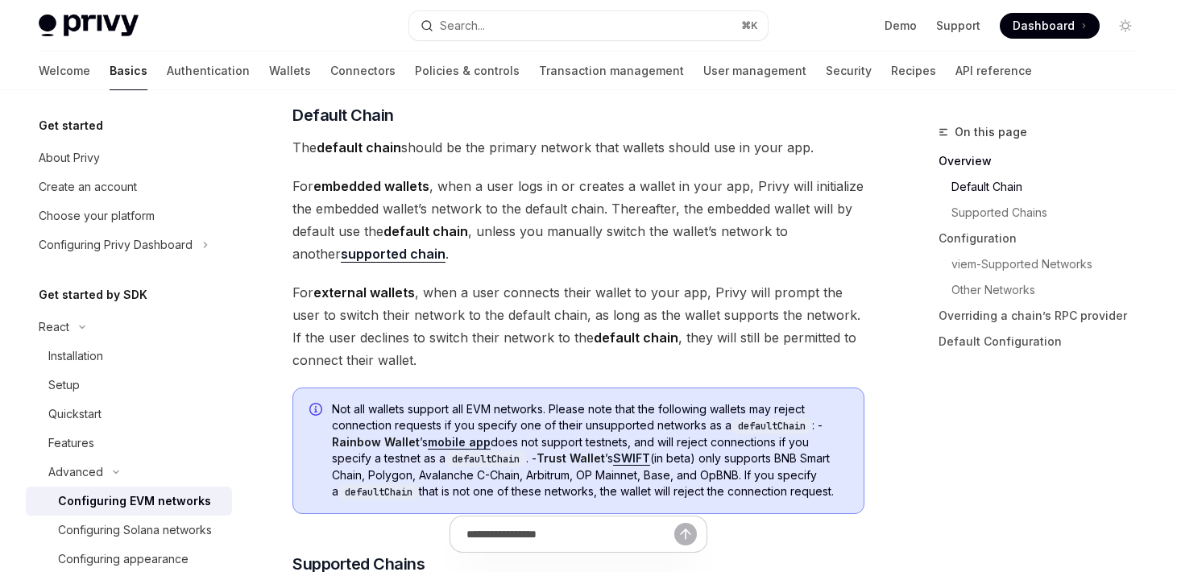
scroll to position [574, 0]
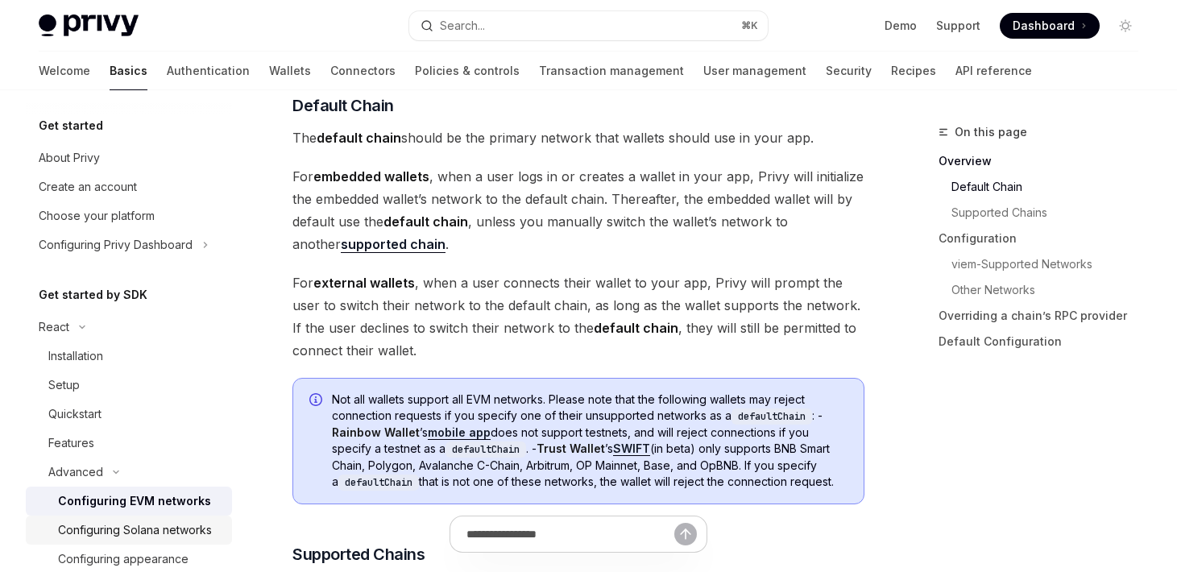
click at [192, 528] on div "Configuring Solana networks" at bounding box center [135, 529] width 154 height 19
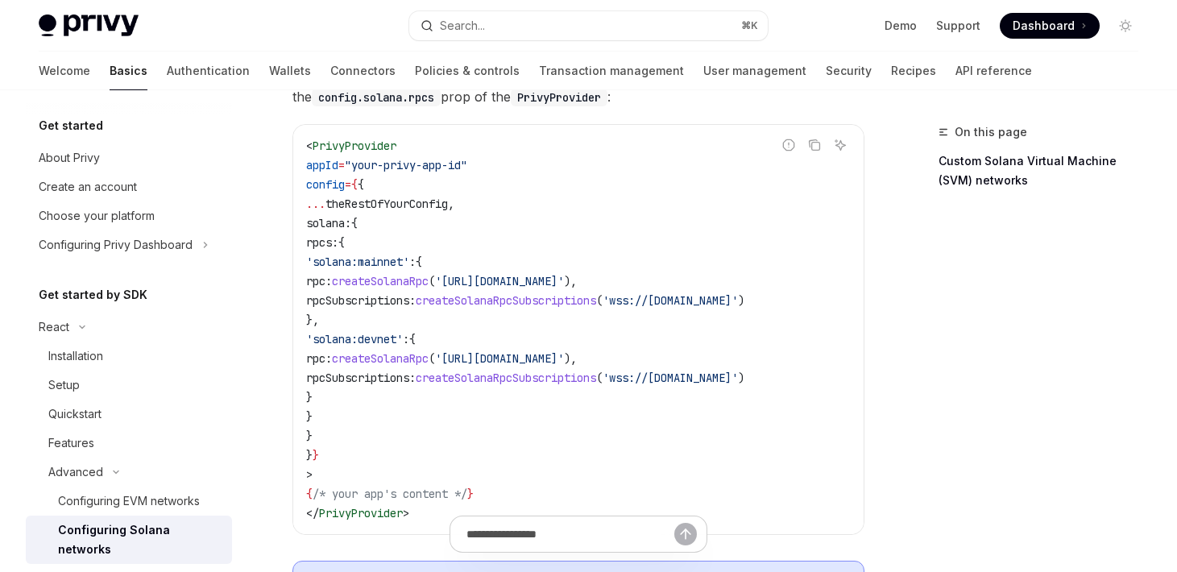
scroll to position [197, 0]
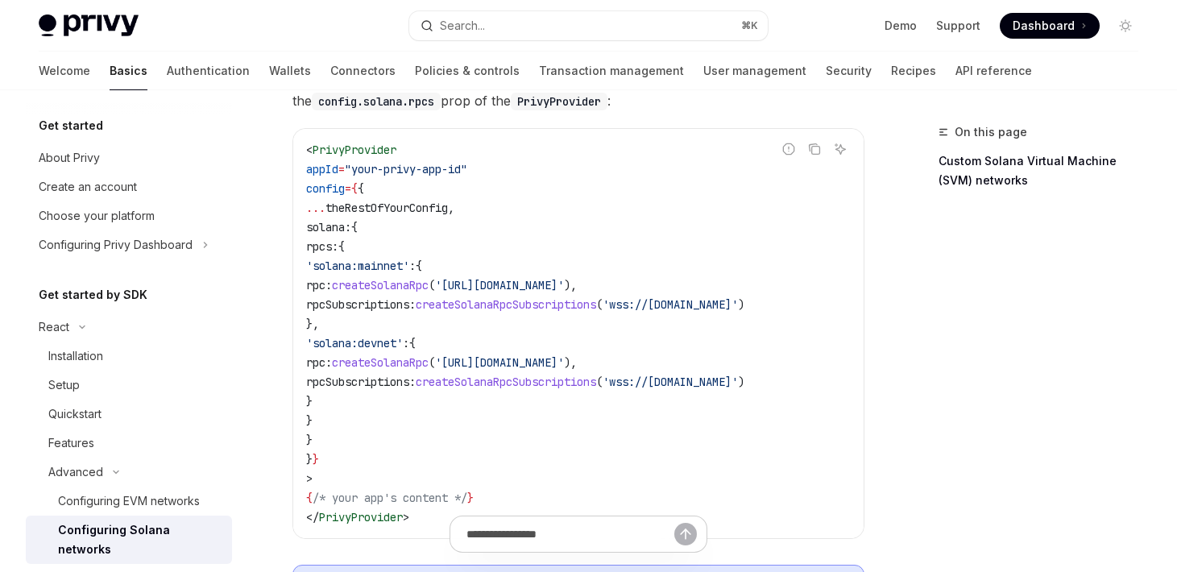
drag, startPoint x: 356, startPoint y: 422, endPoint x: 346, endPoint y: 299, distance: 123.7
click at [346, 299] on code "< PrivyProvider appId = "your-privy-app-id" config = { { ... theRestOfYourConfi…" at bounding box center [578, 333] width 545 height 387
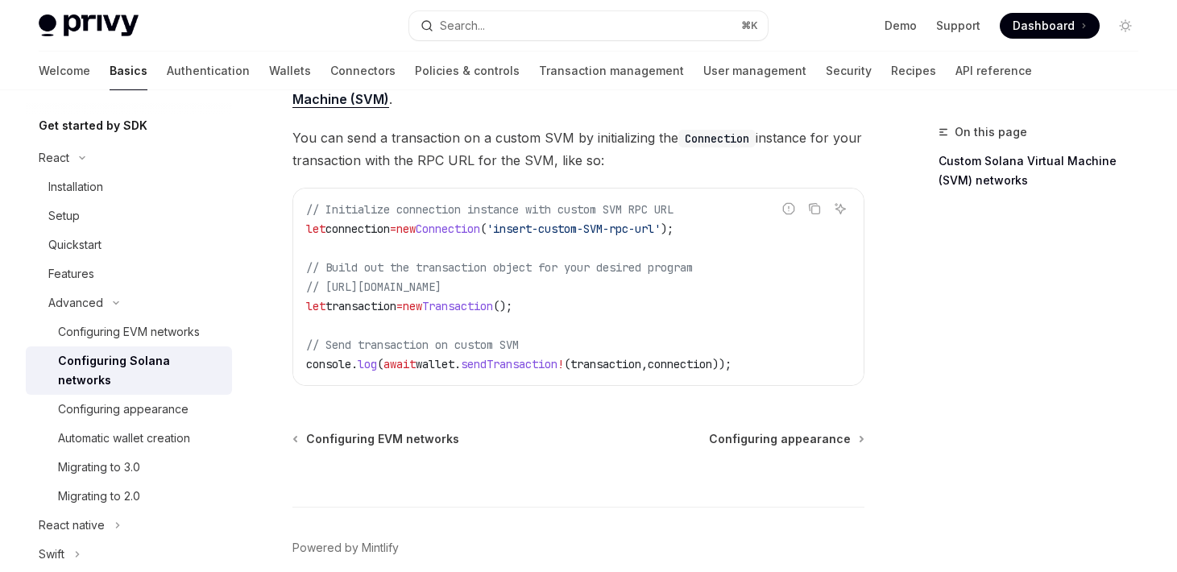
scroll to position [175, 0]
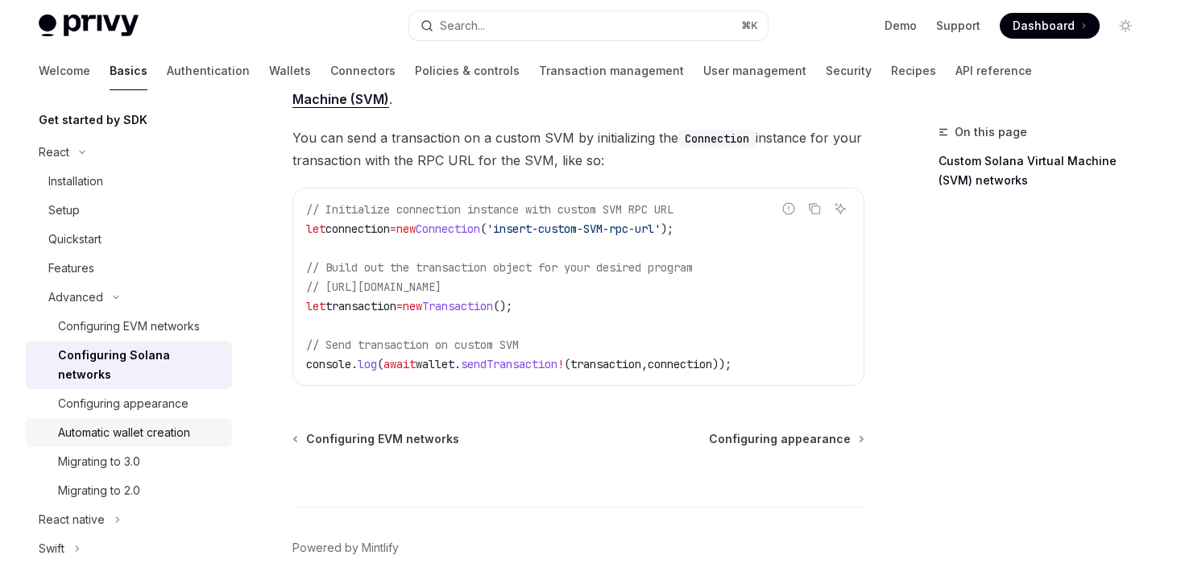
click at [151, 423] on div "Automatic wallet creation" at bounding box center [124, 432] width 132 height 19
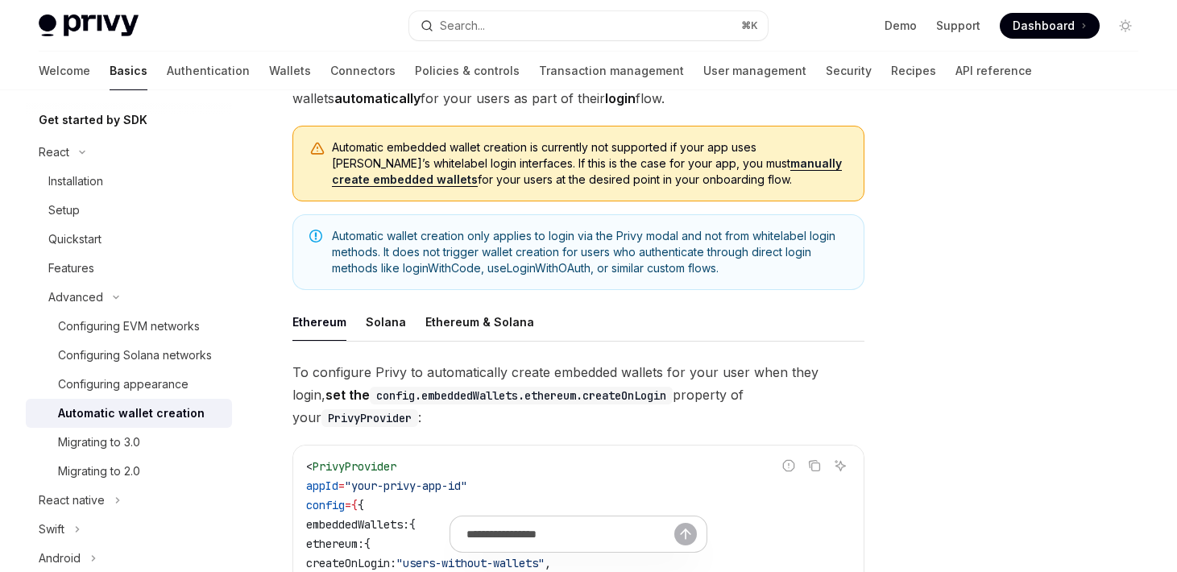
scroll to position [146, 0]
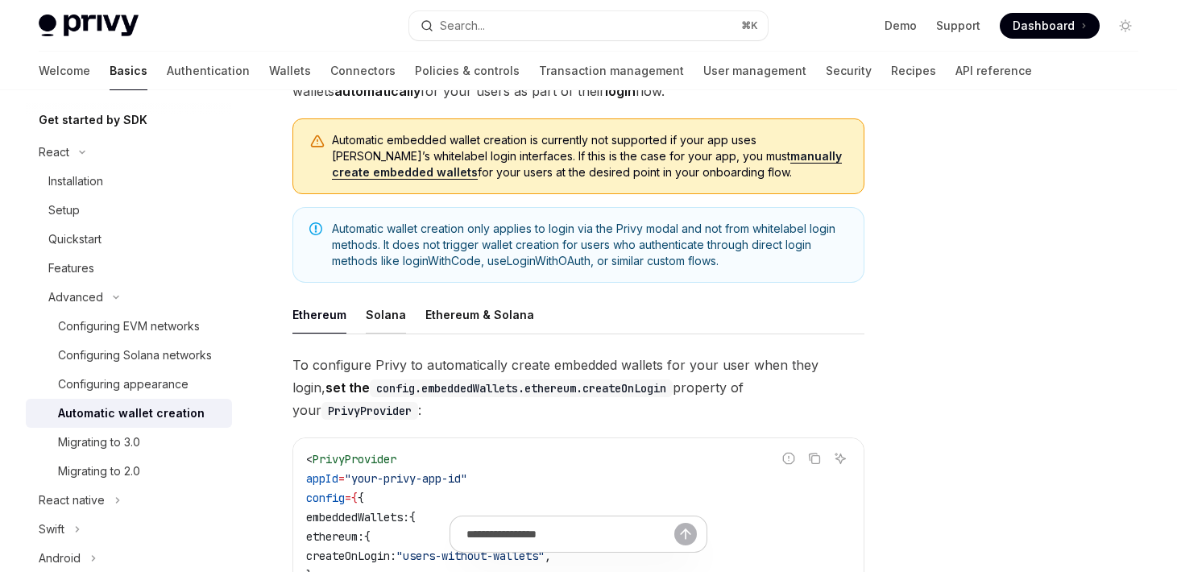
click at [374, 310] on div "Solana" at bounding box center [386, 315] width 40 height 38
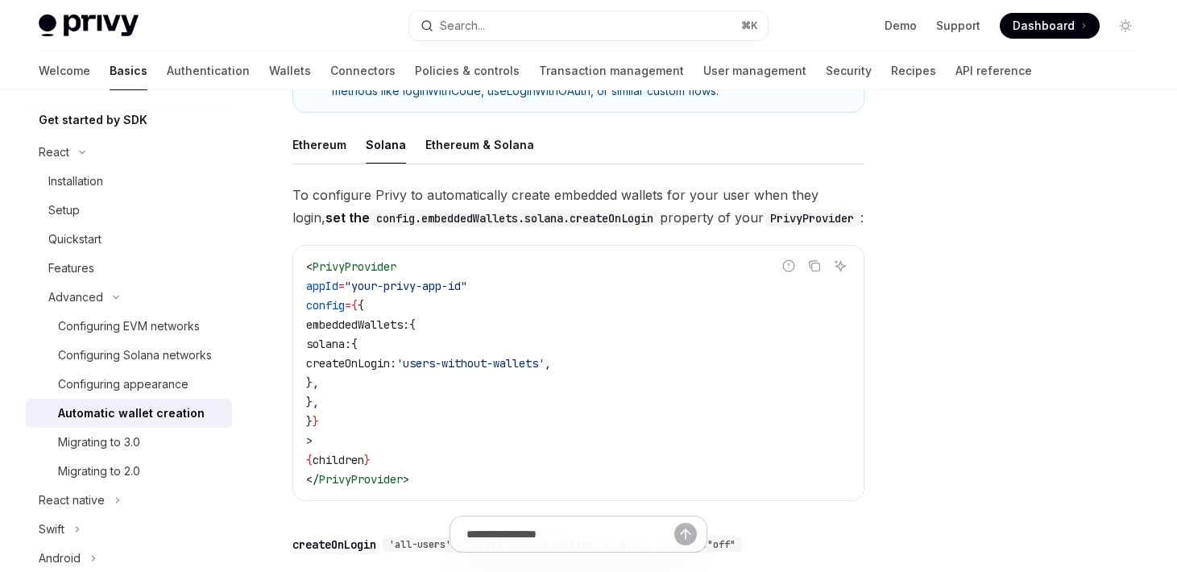
scroll to position [315, 0]
click at [308, 135] on div "Ethereum" at bounding box center [319, 145] width 54 height 38
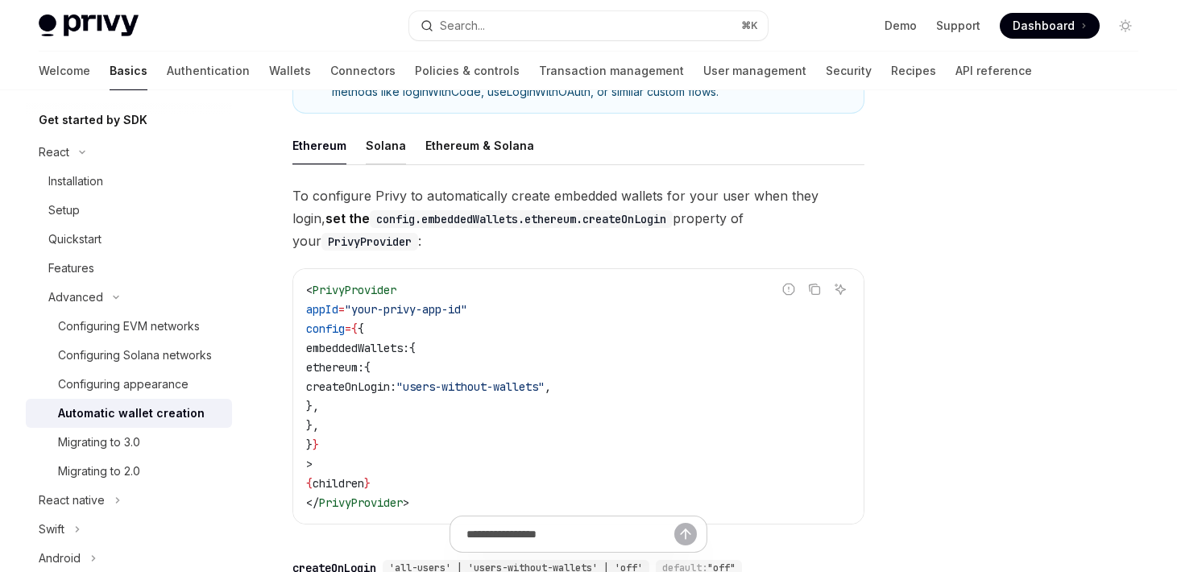
click at [377, 150] on div "Solana" at bounding box center [386, 145] width 40 height 38
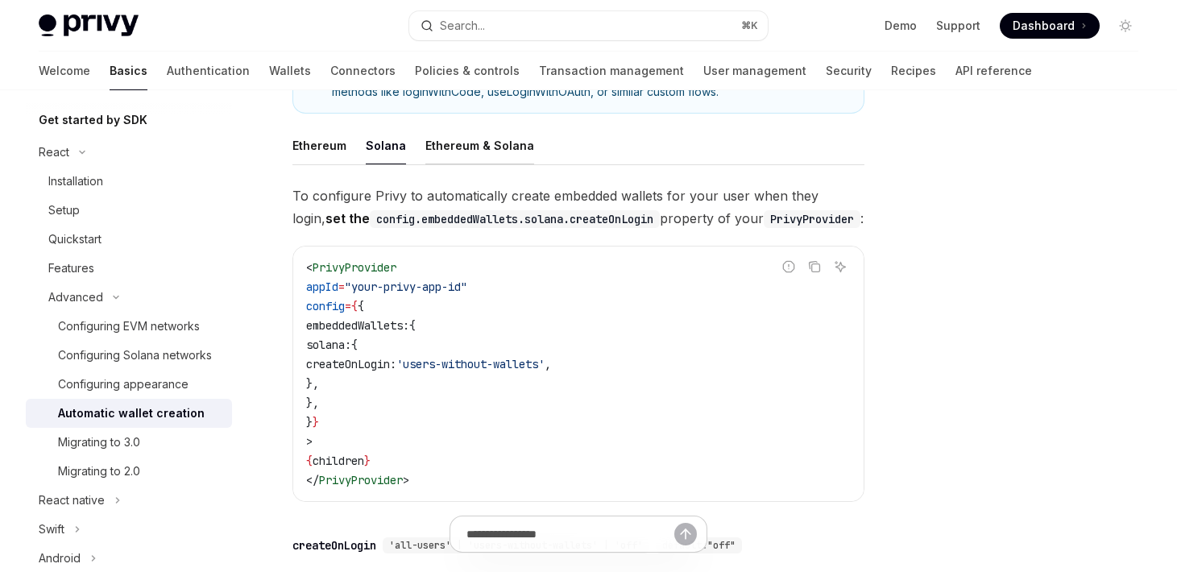
click at [446, 150] on div "Ethereum & Solana" at bounding box center [479, 145] width 109 height 38
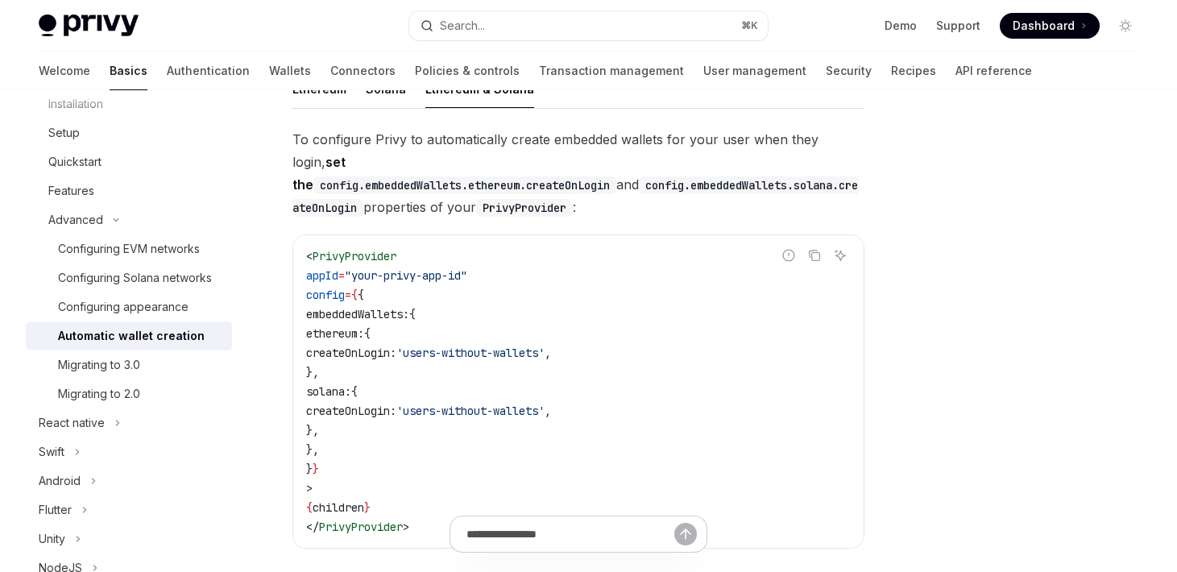
scroll to position [238, 0]
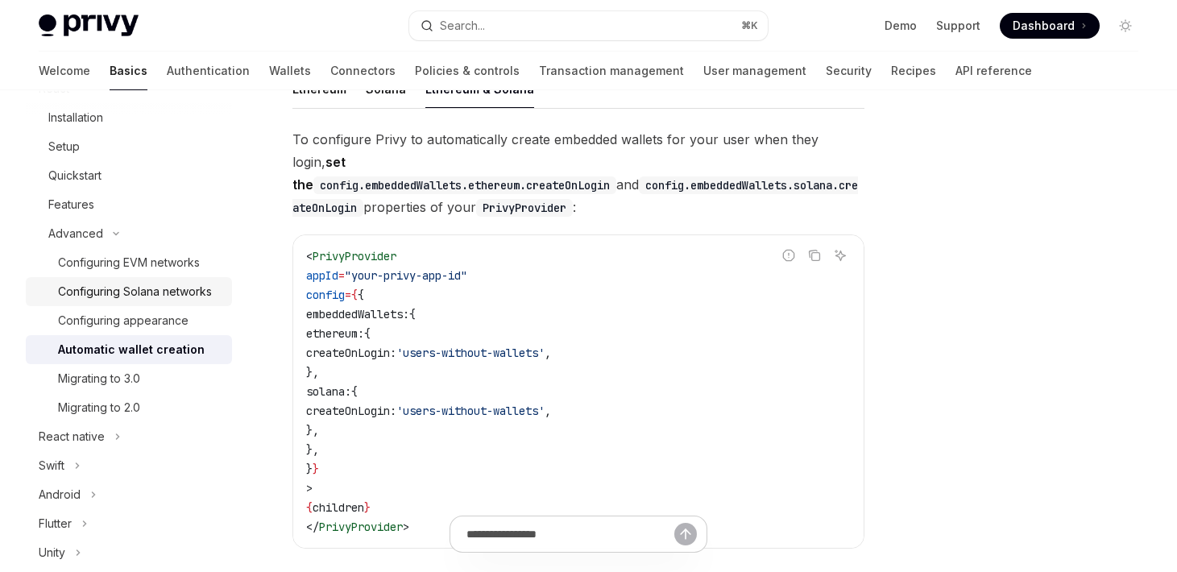
click at [171, 299] on div "Configuring Solana networks" at bounding box center [135, 291] width 154 height 19
type textarea "*"
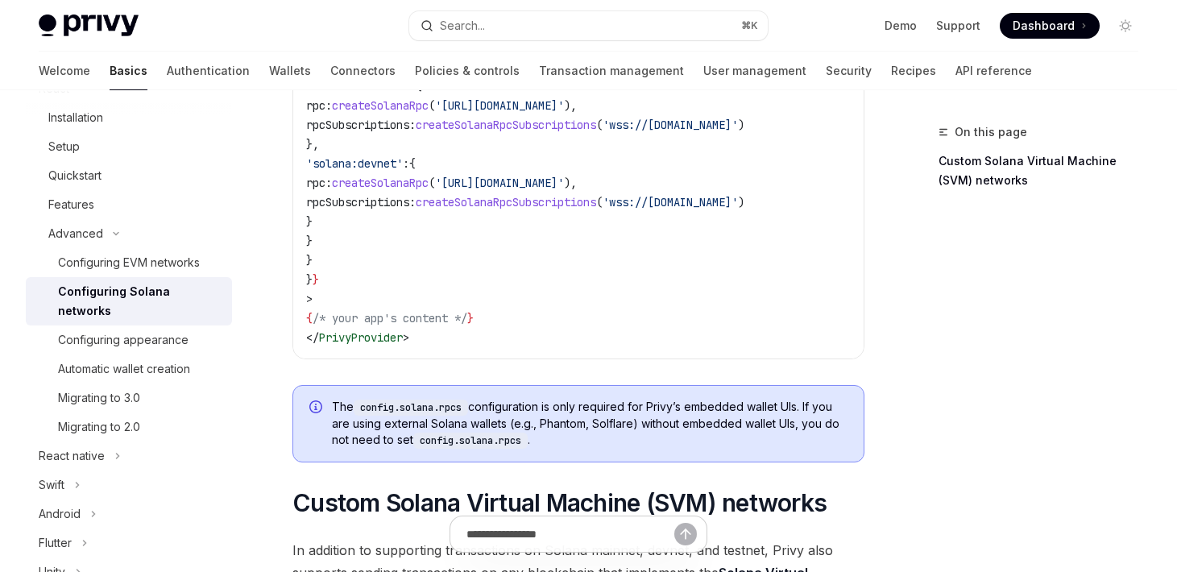
scroll to position [380, 0]
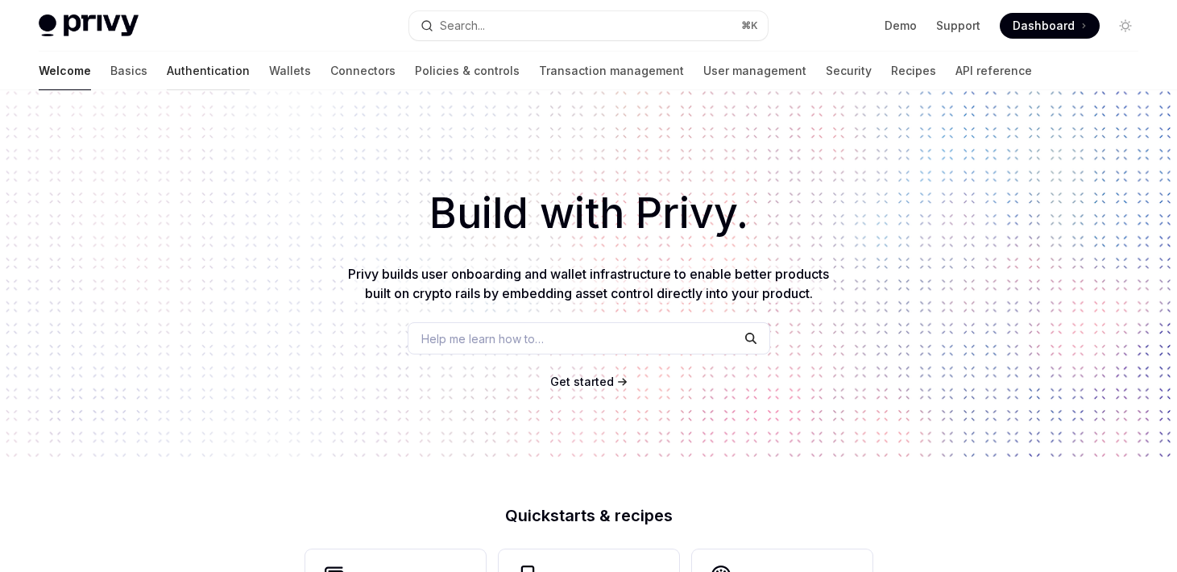
click at [167, 68] on link "Authentication" at bounding box center [208, 71] width 83 height 39
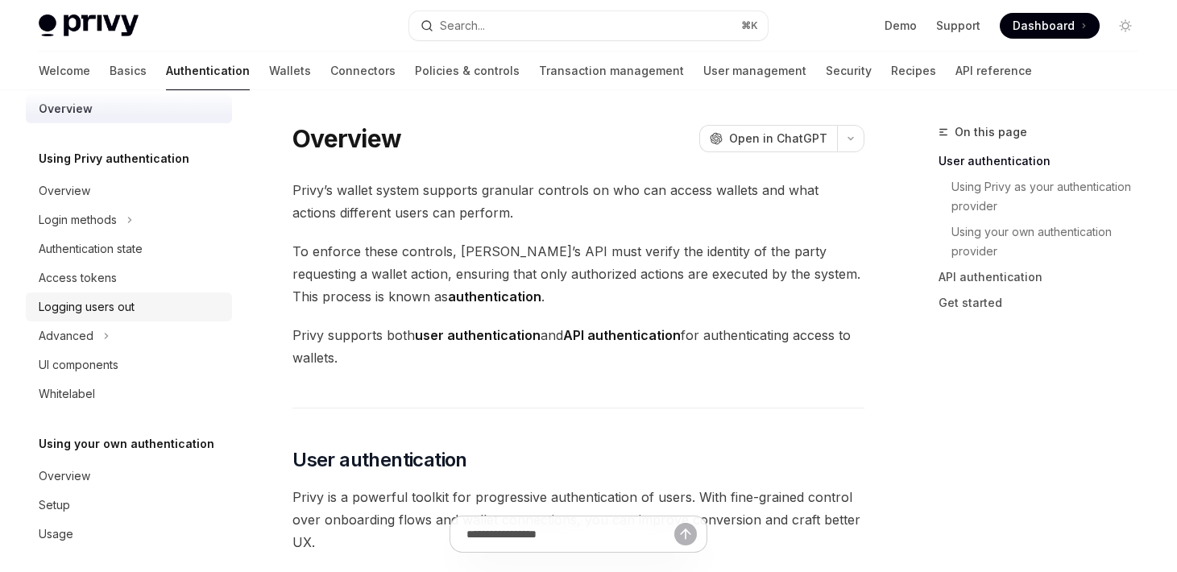
scroll to position [23, 0]
click at [269, 74] on link "Wallets" at bounding box center [290, 71] width 42 height 39
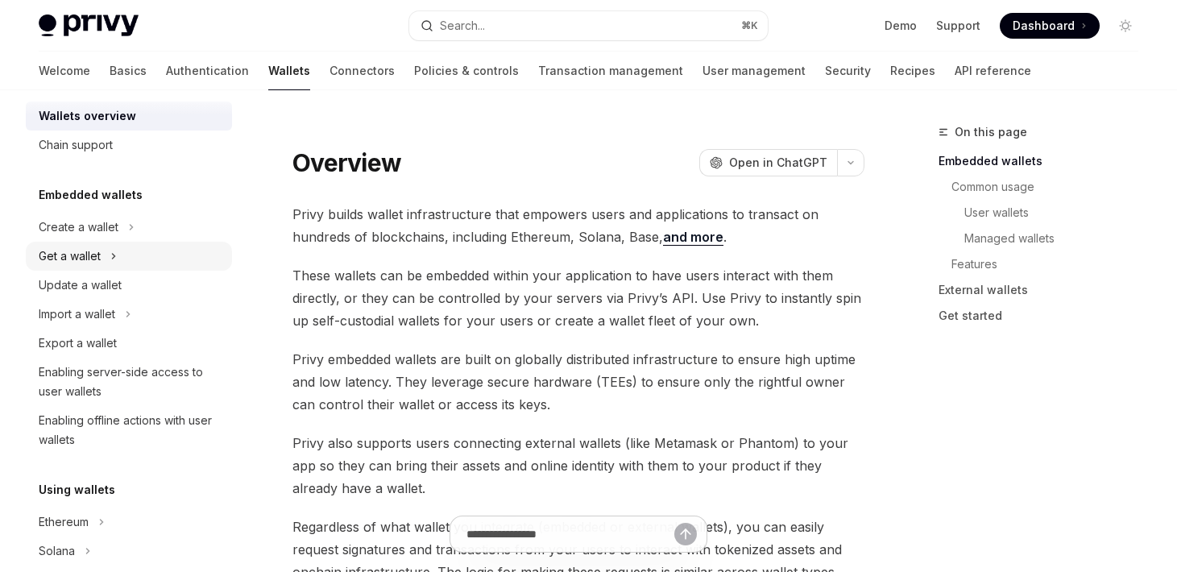
click at [97, 261] on div "Get a wallet" at bounding box center [70, 255] width 62 height 19
type textarea "*"
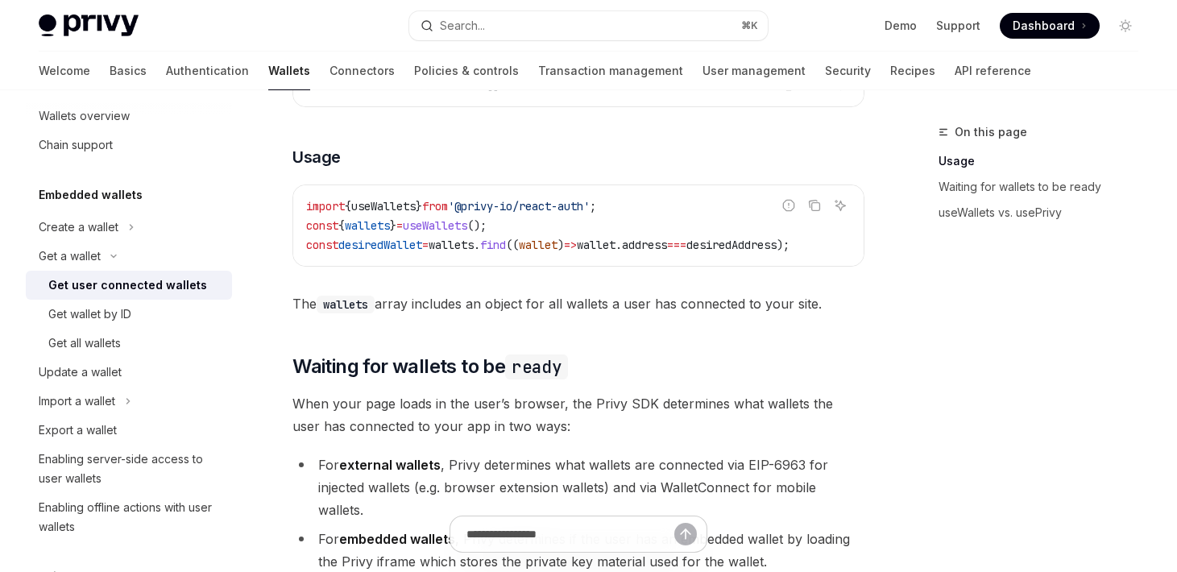
scroll to position [681, 0]
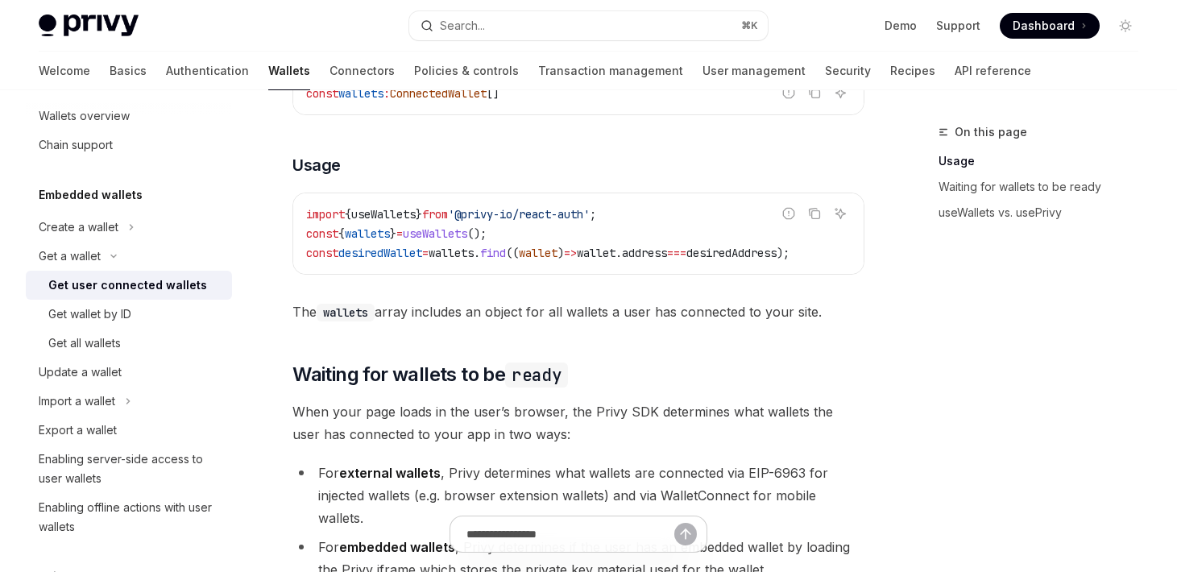
click at [382, 213] on span "useWallets" at bounding box center [383, 214] width 64 height 14
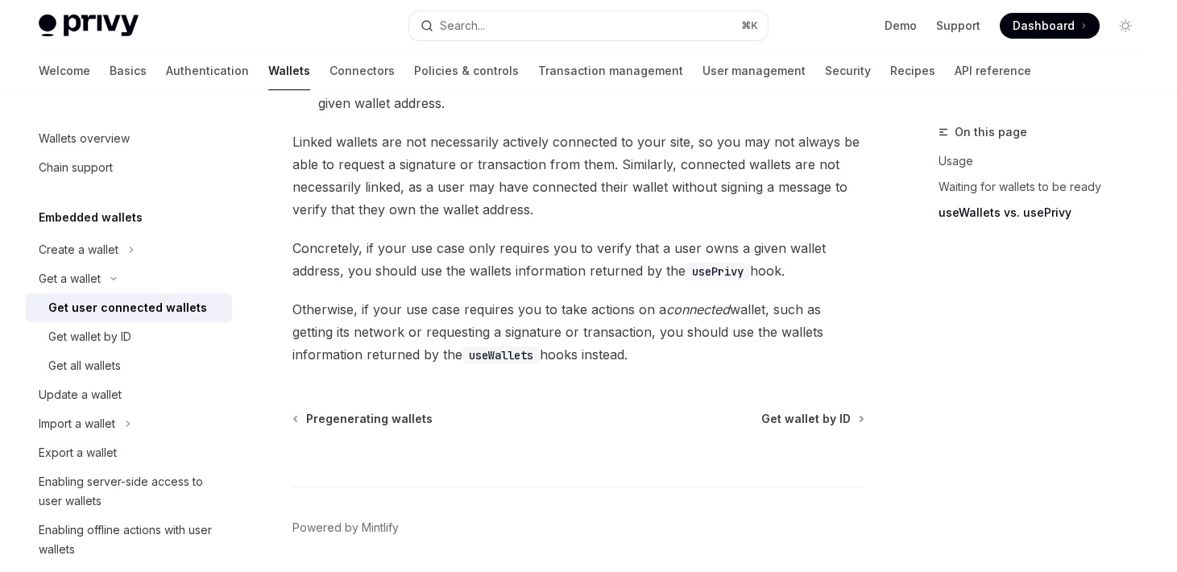
scroll to position [1605, 0]
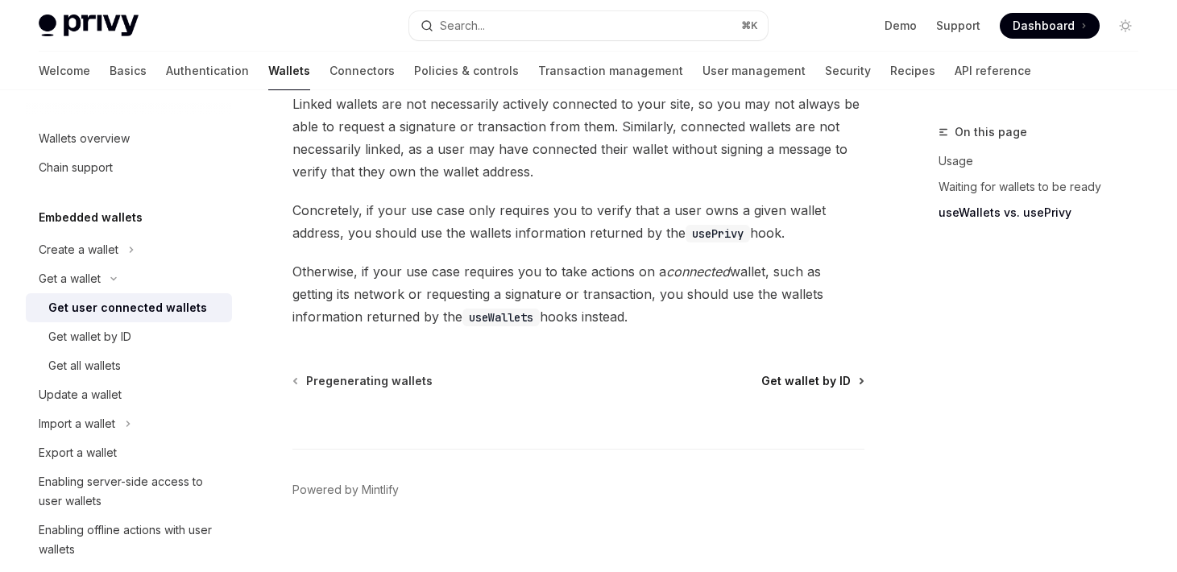
click at [783, 373] on span "Get wallet by ID" at bounding box center [805, 381] width 89 height 16
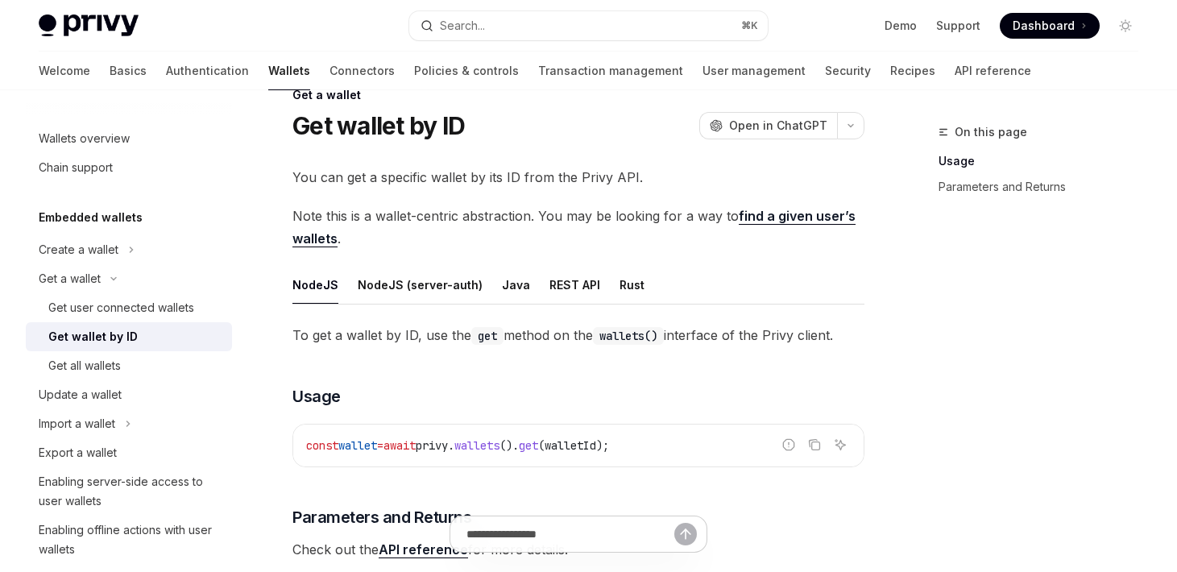
scroll to position [35, 0]
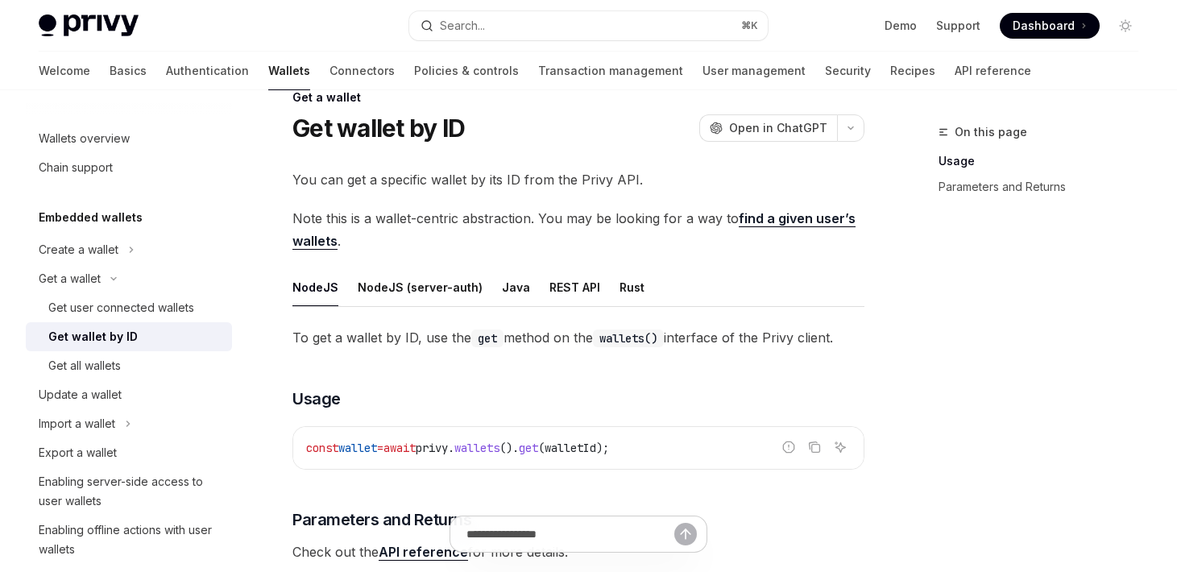
click at [779, 222] on link "find a given user’s wallets" at bounding box center [573, 229] width 563 height 39
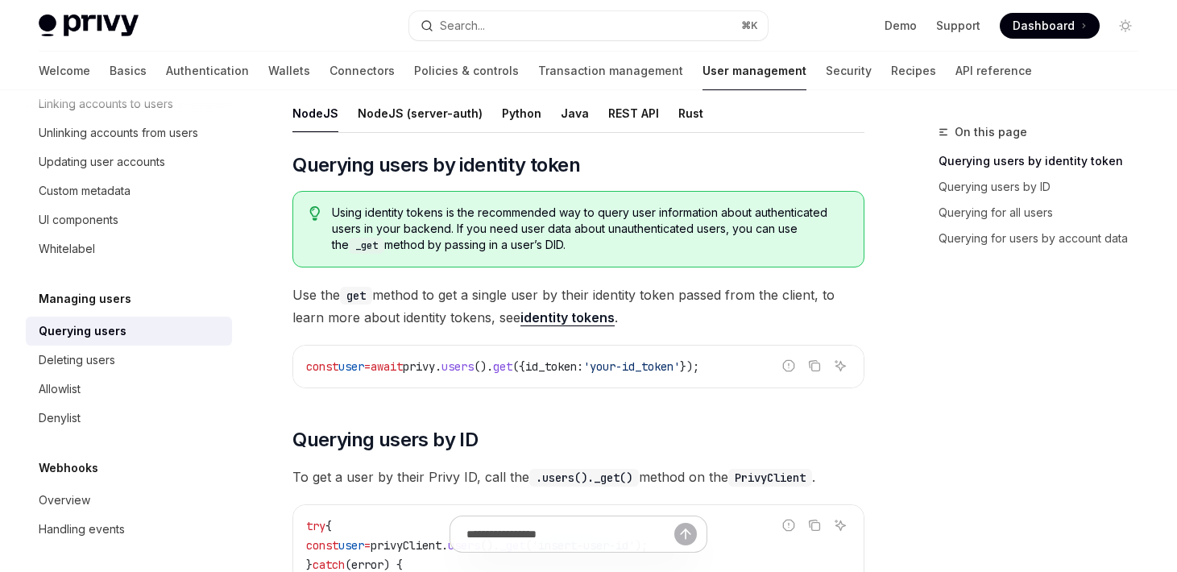
scroll to position [146, 0]
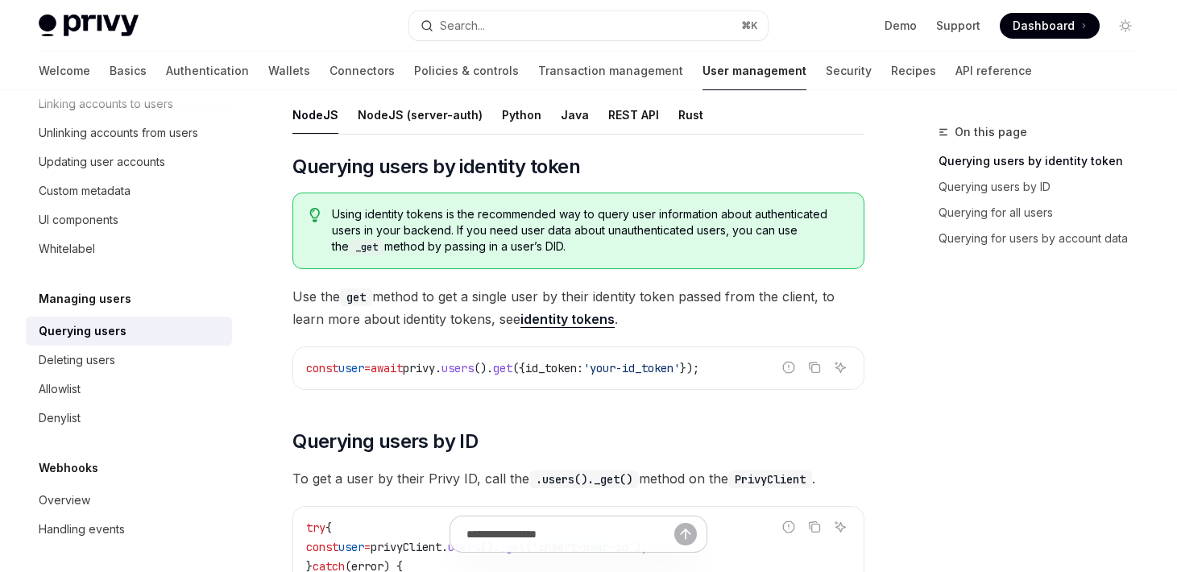
click at [551, 318] on link "identity tokens" at bounding box center [567, 319] width 94 height 17
type textarea "*"
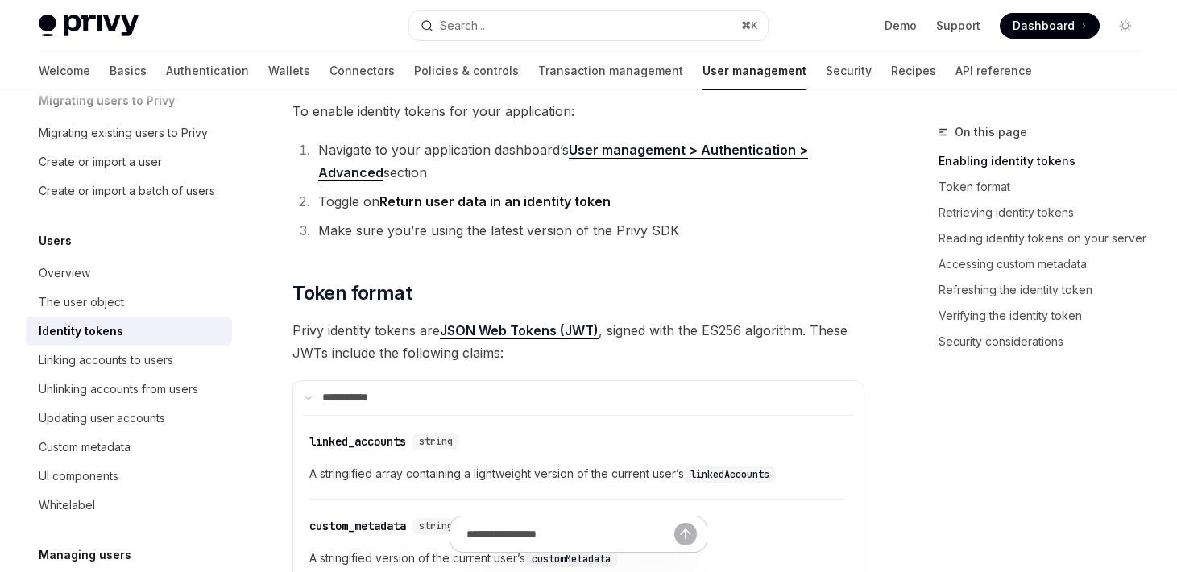
scroll to position [506, 0]
